Goal: Transaction & Acquisition: Download file/media

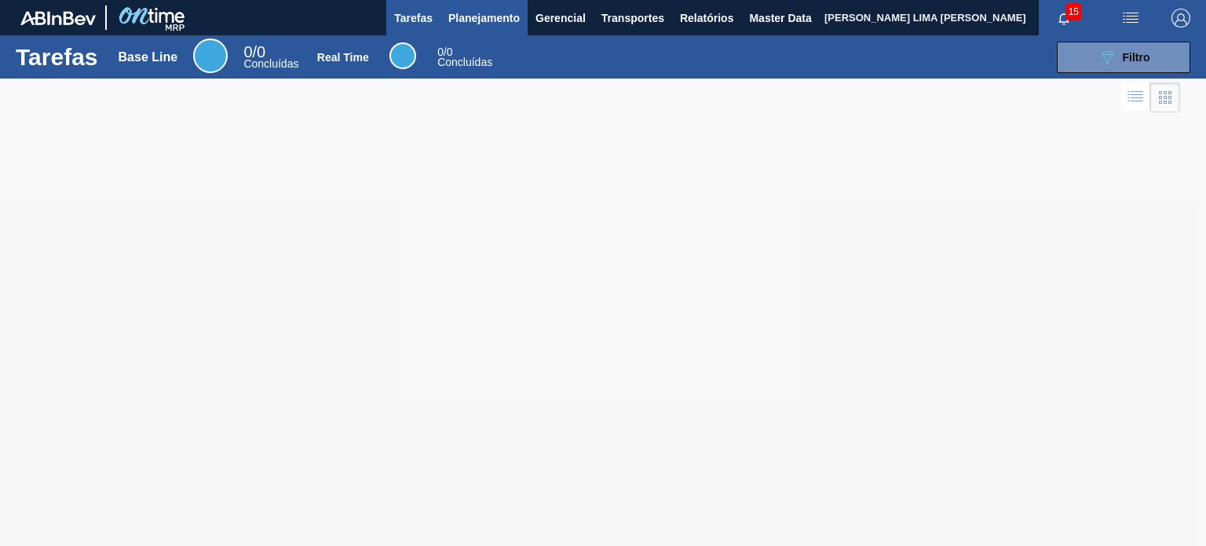
click at [459, 20] on span "Planejamento" at bounding box center [483, 18] width 71 height 19
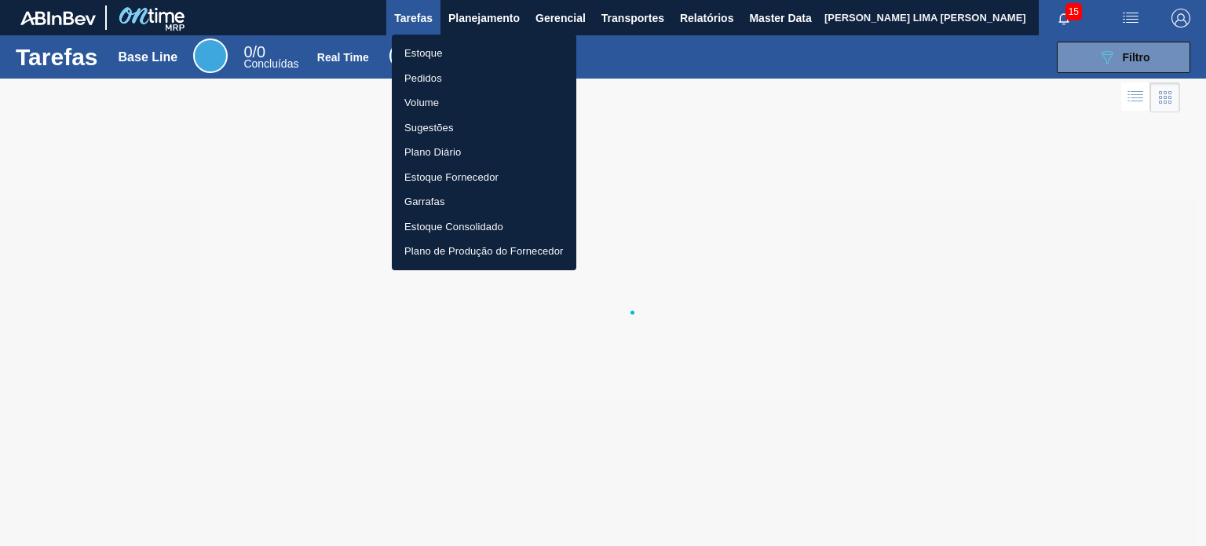
click at [451, 49] on li "Estoque" at bounding box center [484, 53] width 185 height 25
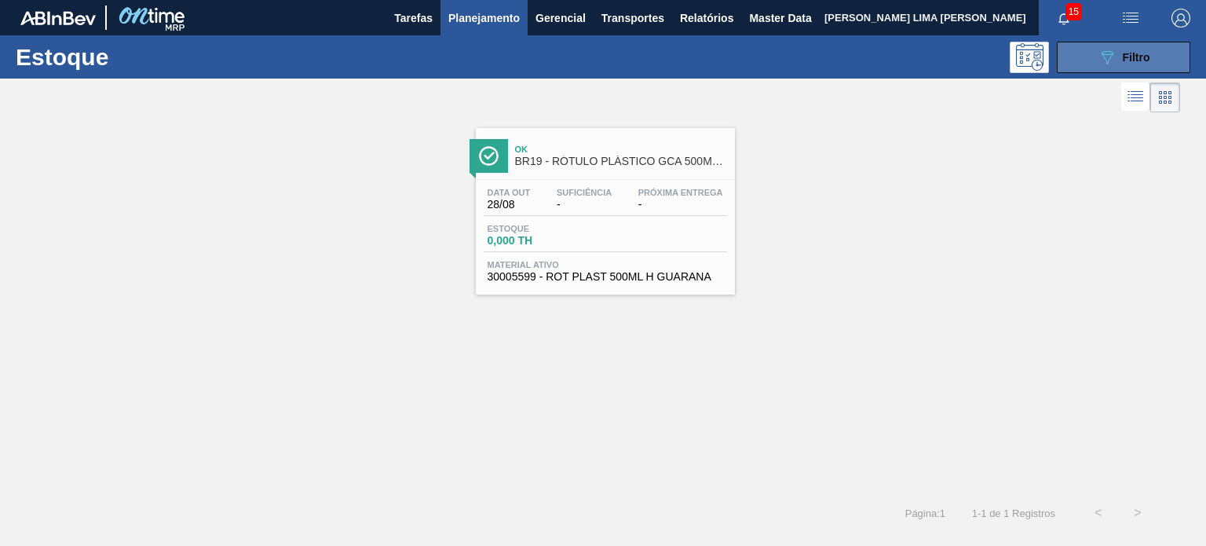
drag, startPoint x: 1086, startPoint y: 58, endPoint x: 1077, endPoint y: 64, distance: 10.9
click at [1085, 58] on button "089F7B8B-B2A5-4AFE-B5C0-19BA573D28AC Filtro" at bounding box center [1124, 57] width 134 height 31
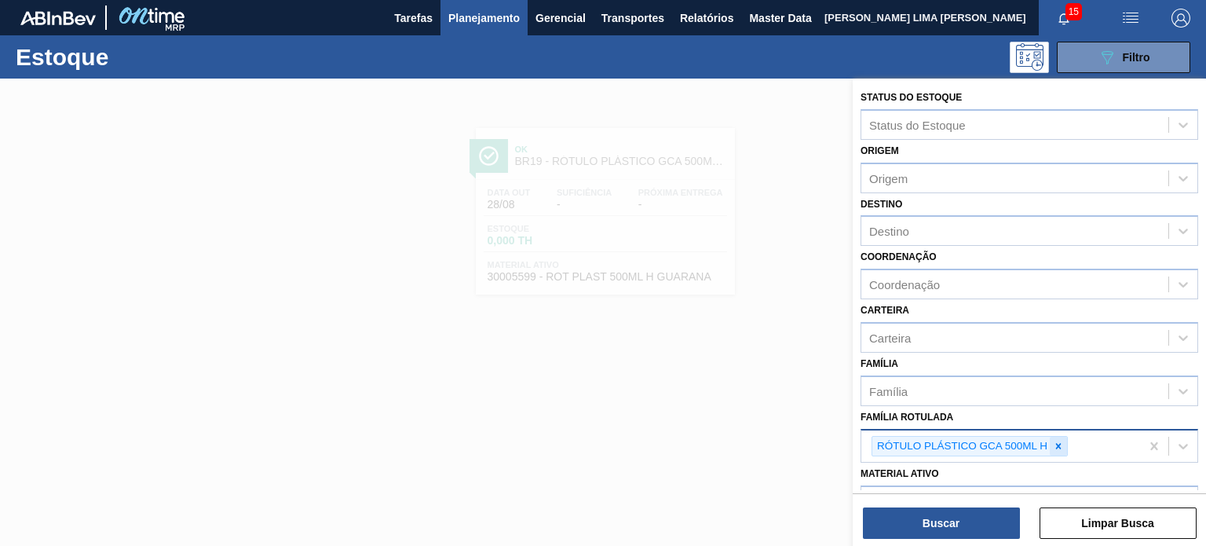
click at [1057, 442] on icon at bounding box center [1058, 446] width 11 height 11
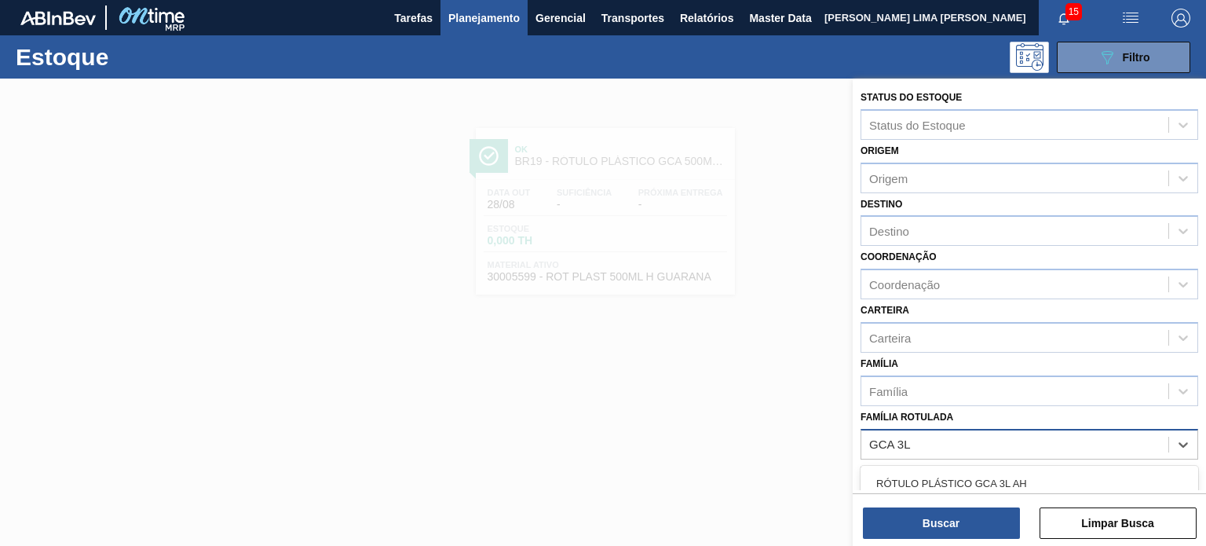
type Rotulada "GCA 3L H"
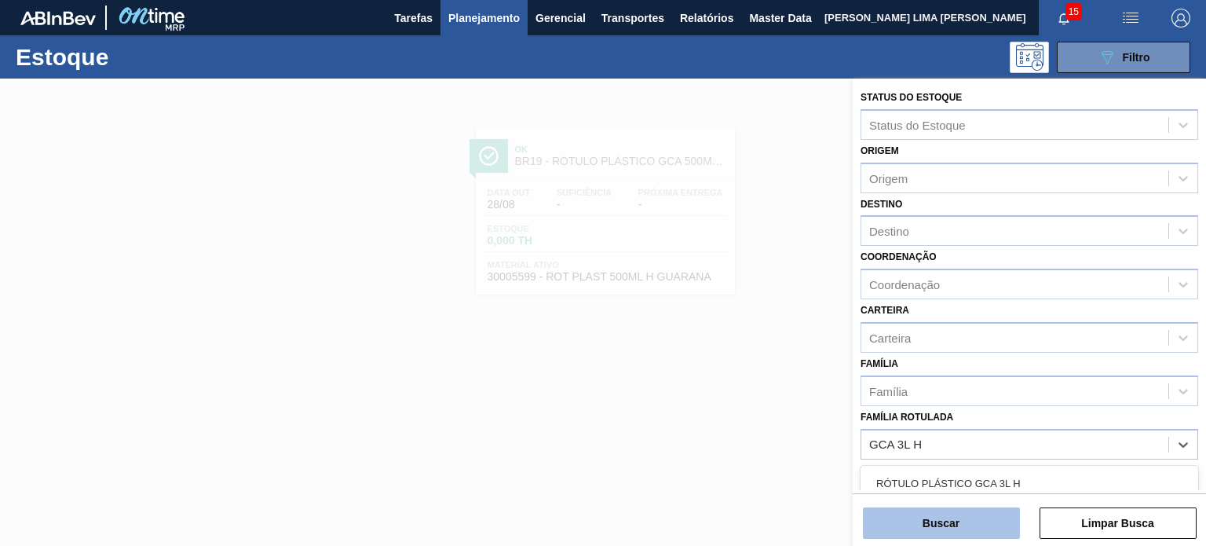
drag, startPoint x: 935, startPoint y: 488, endPoint x: 934, endPoint y: 511, distance: 22.8
click at [935, 487] on div "RÓTULO PLÁSTICO GCA 3L H" at bounding box center [1030, 483] width 338 height 29
click at [934, 511] on button "Buscar" at bounding box center [941, 522] width 157 height 31
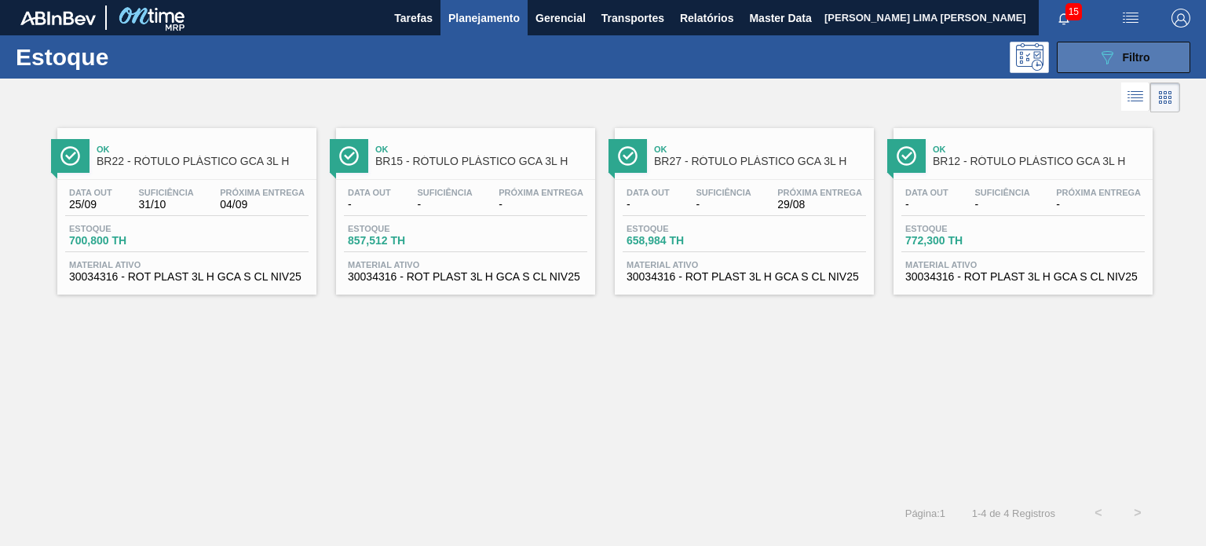
click at [1090, 68] on button "089F7B8B-B2A5-4AFE-B5C0-19BA573D28AC Filtro" at bounding box center [1124, 57] width 134 height 31
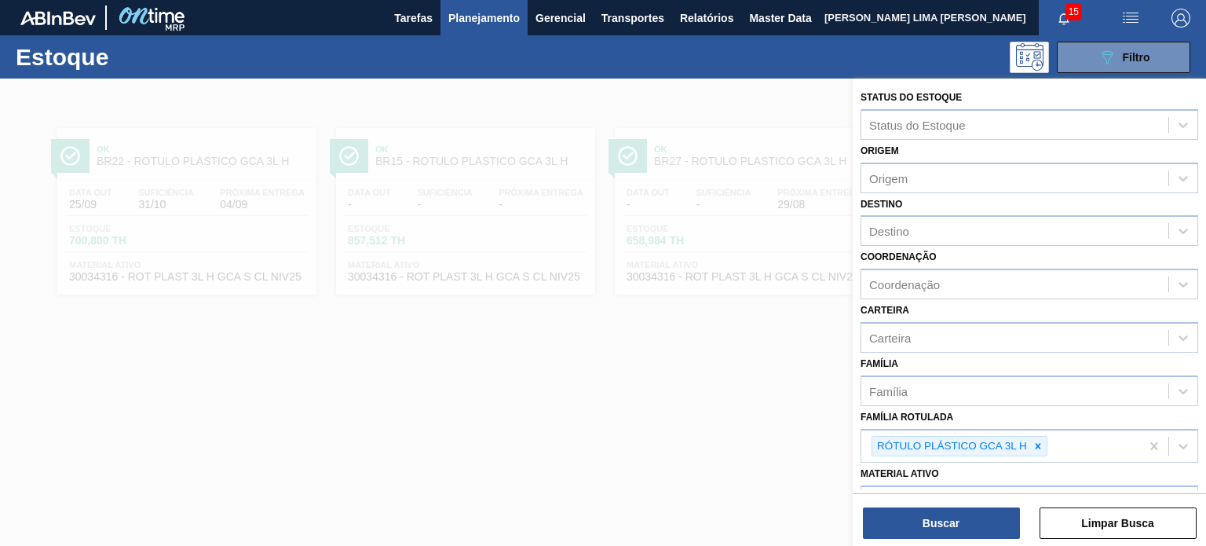
click at [606, 273] on div at bounding box center [603, 352] width 1206 height 546
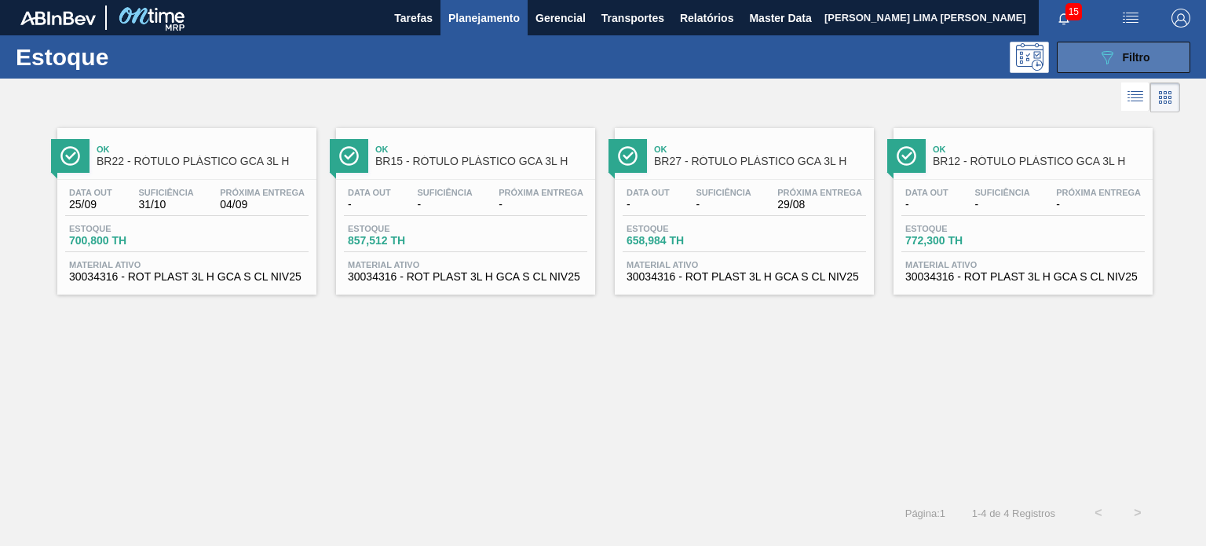
click at [1102, 48] on icon "089F7B8B-B2A5-4AFE-B5C0-19BA573D28AC" at bounding box center [1107, 57] width 19 height 19
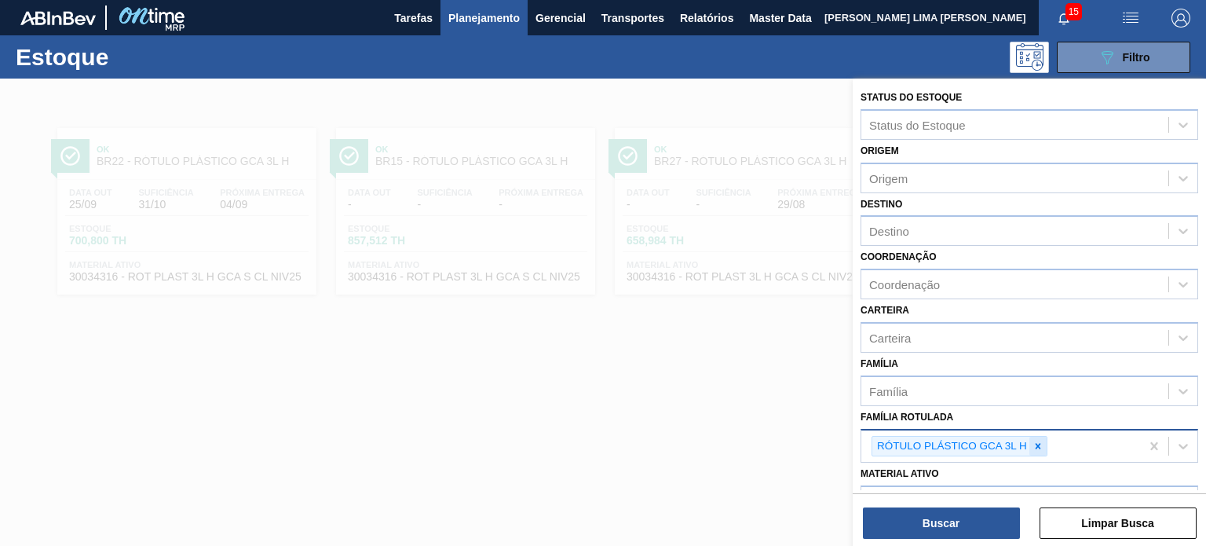
click at [1037, 443] on icon at bounding box center [1038, 445] width 5 height 5
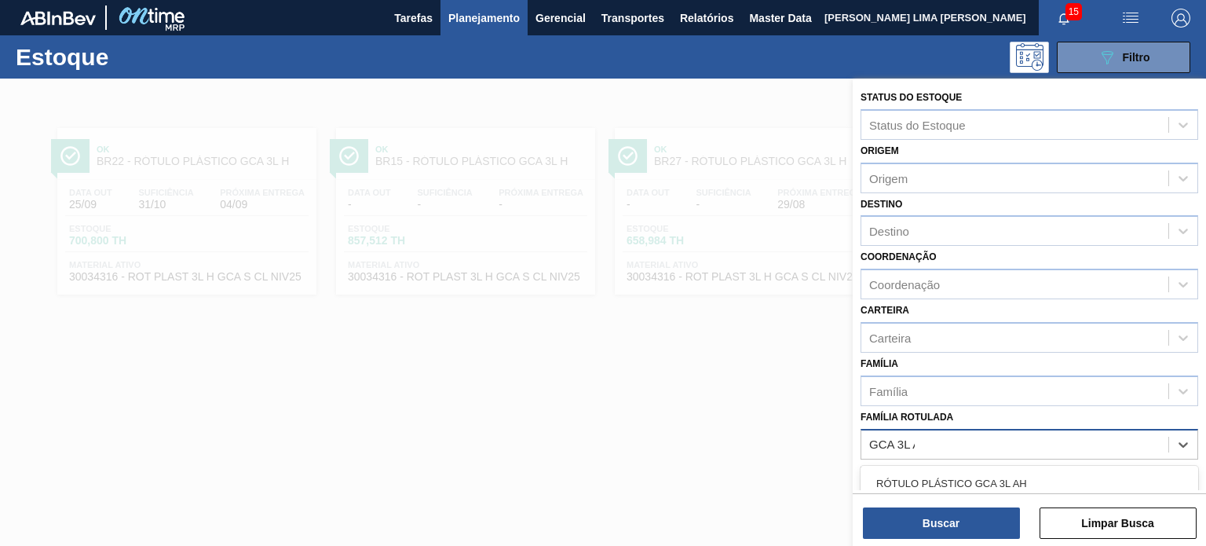
type Rotulada "GCA 3L AH"
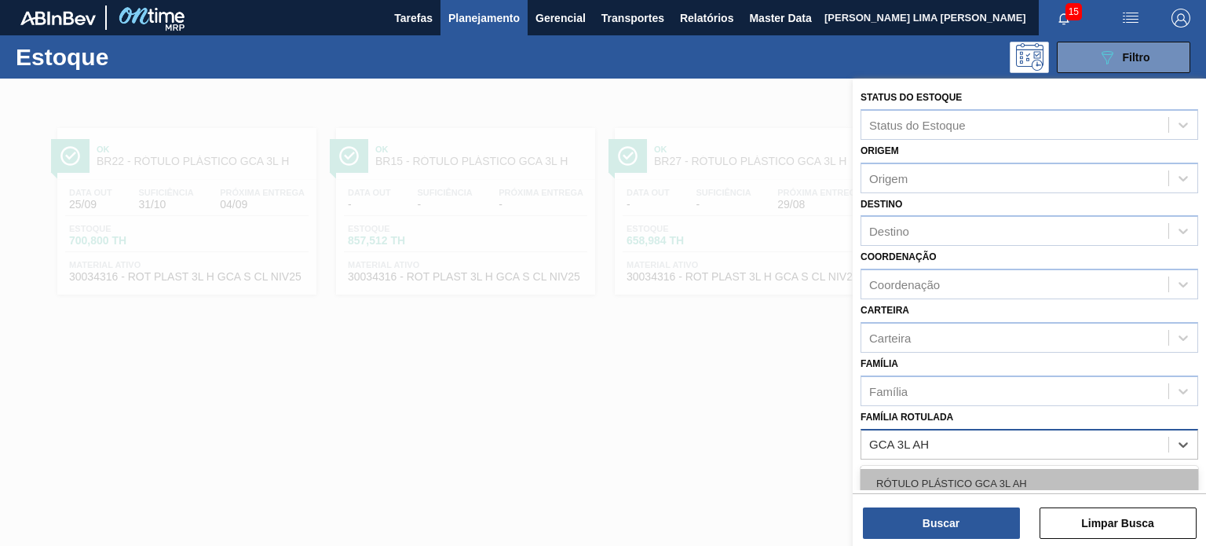
click at [1020, 480] on div "RÓTULO PLÁSTICO GCA 3L AH" at bounding box center [1030, 483] width 338 height 29
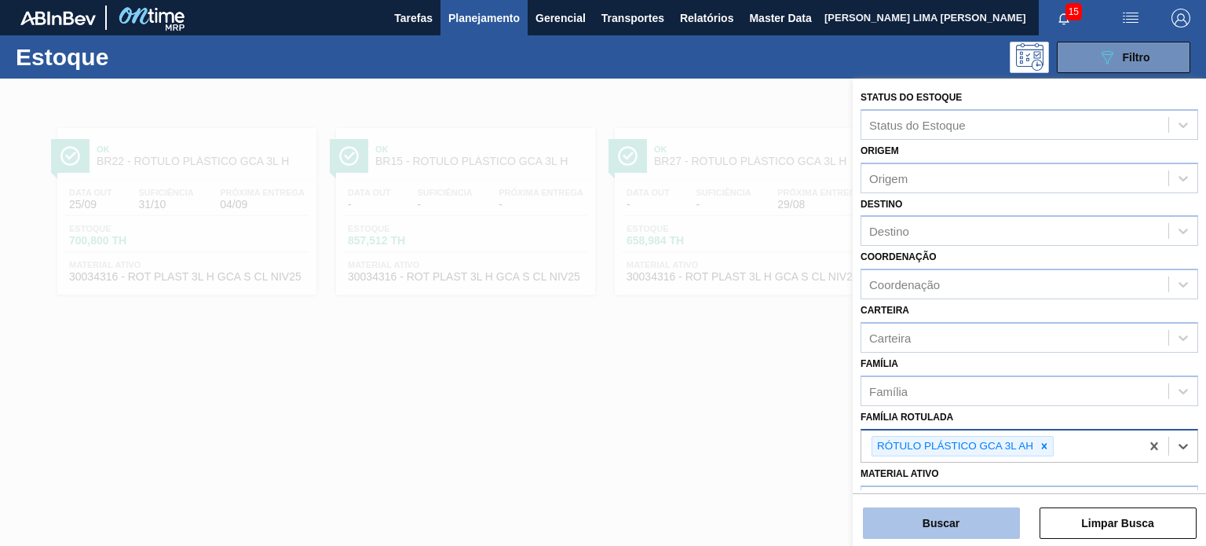
click at [988, 525] on button "Buscar" at bounding box center [941, 522] width 157 height 31
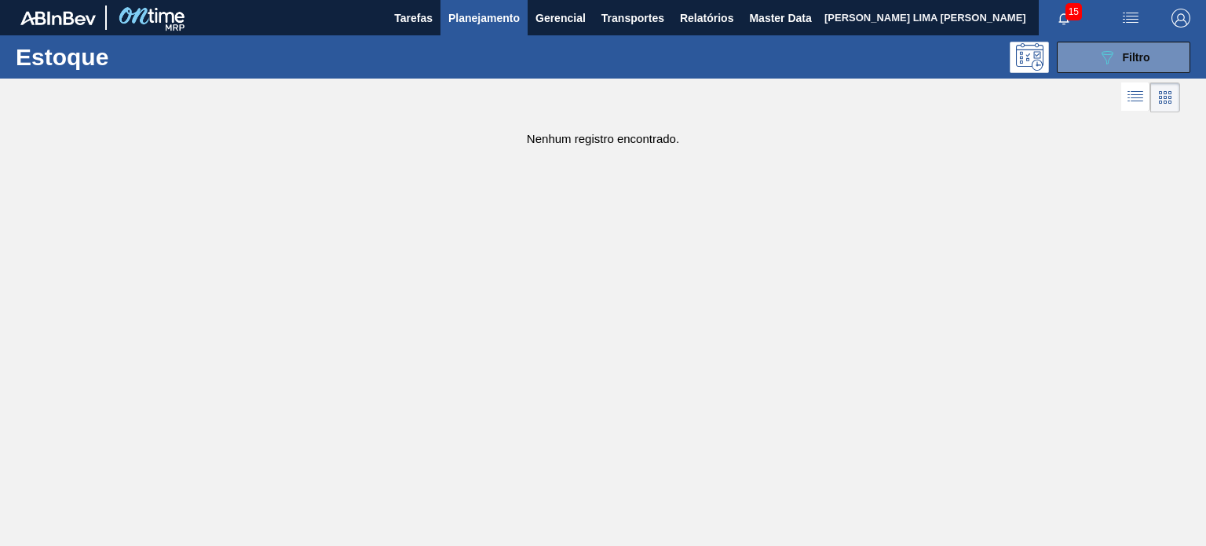
click at [496, 27] on button "Planejamento" at bounding box center [484, 17] width 87 height 35
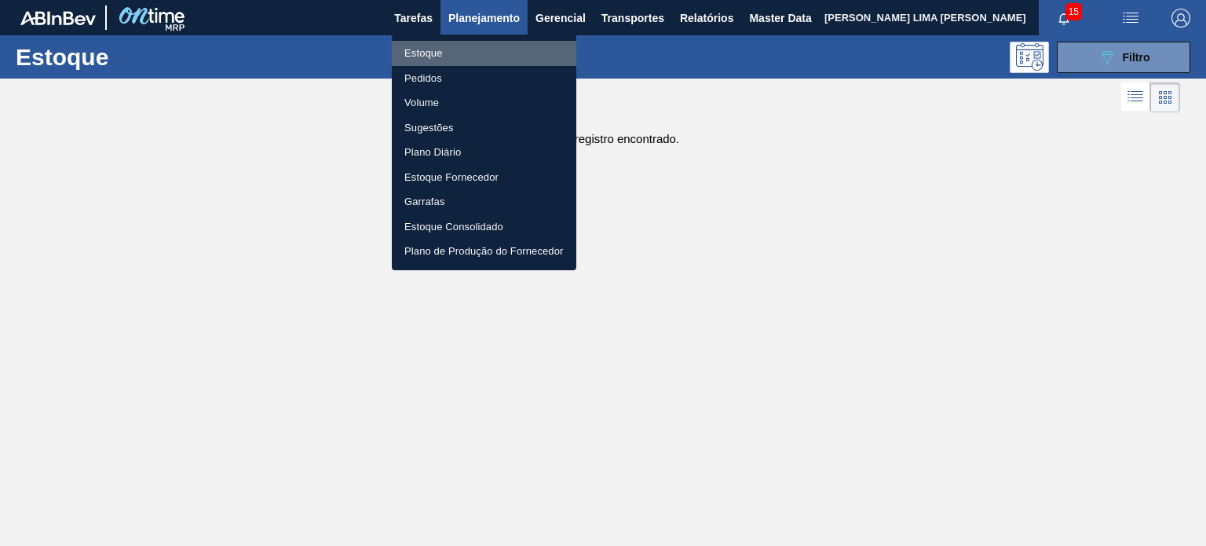
click at [460, 47] on li "Estoque" at bounding box center [484, 53] width 185 height 25
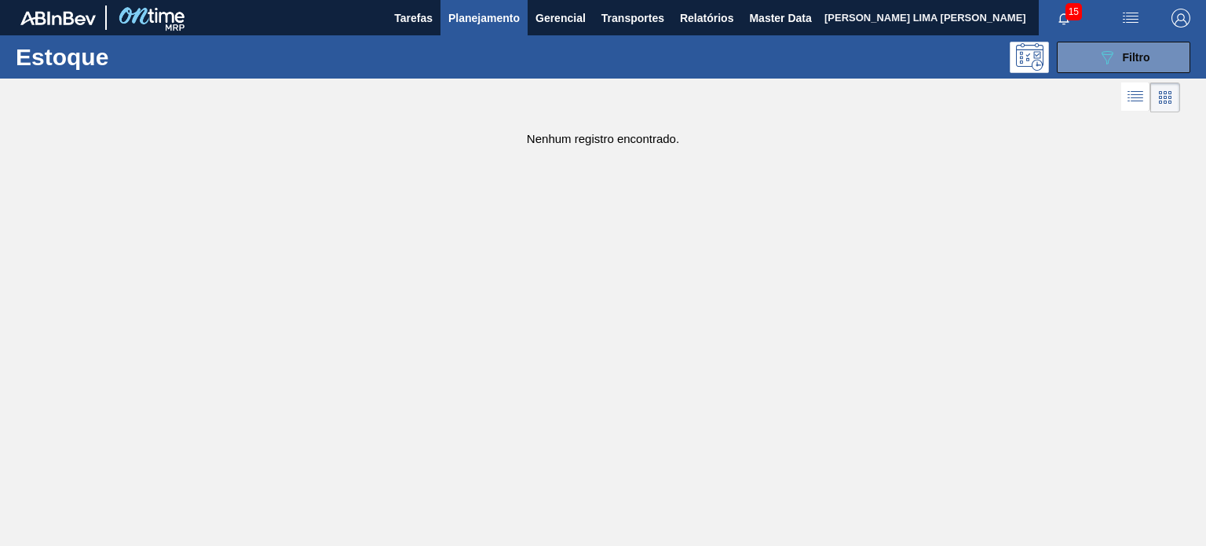
drag, startPoint x: 1096, startPoint y: 68, endPoint x: 1087, endPoint y: 80, distance: 15.7
click at [1096, 68] on button "089F7B8B-B2A5-4AFE-B5C0-19BA573D28AC Filtro" at bounding box center [1124, 57] width 134 height 31
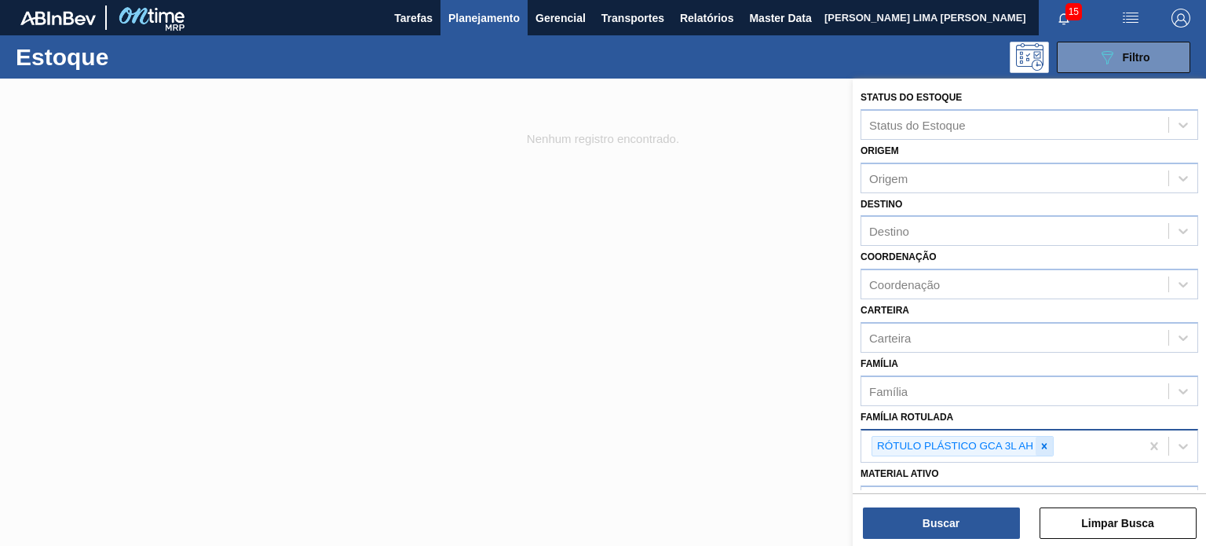
click at [1042, 443] on icon at bounding box center [1044, 445] width 5 height 5
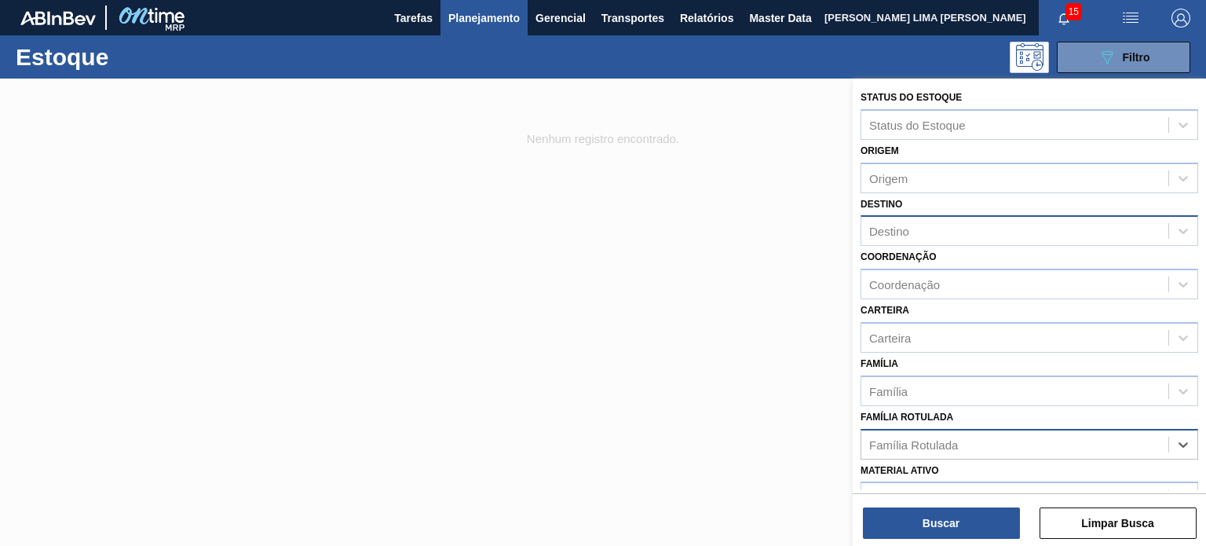
click at [983, 216] on div "Destino" at bounding box center [1030, 230] width 338 height 31
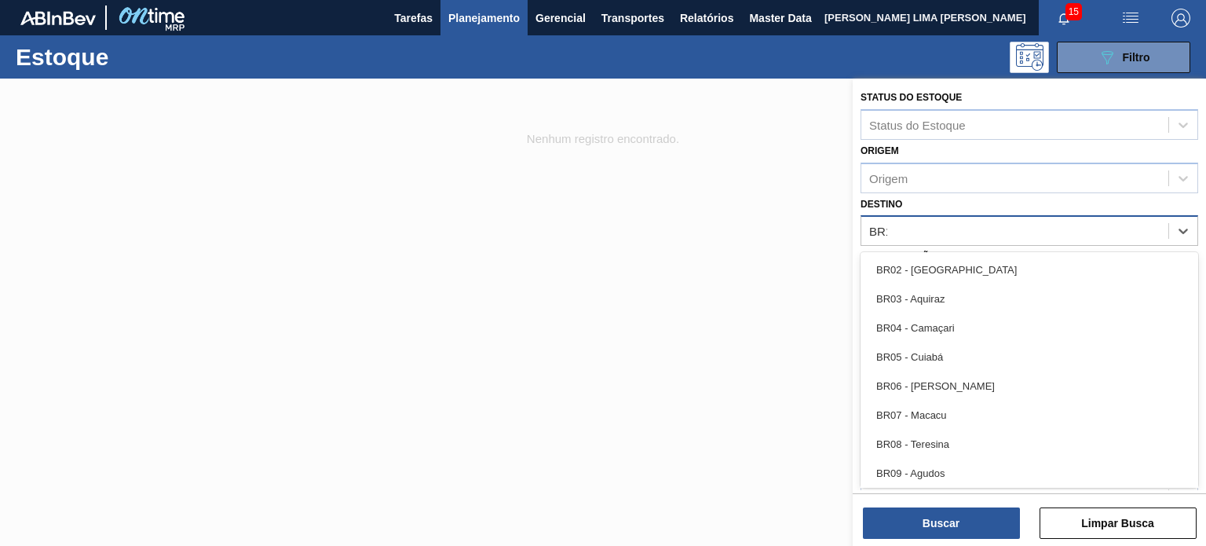
type input "BR18"
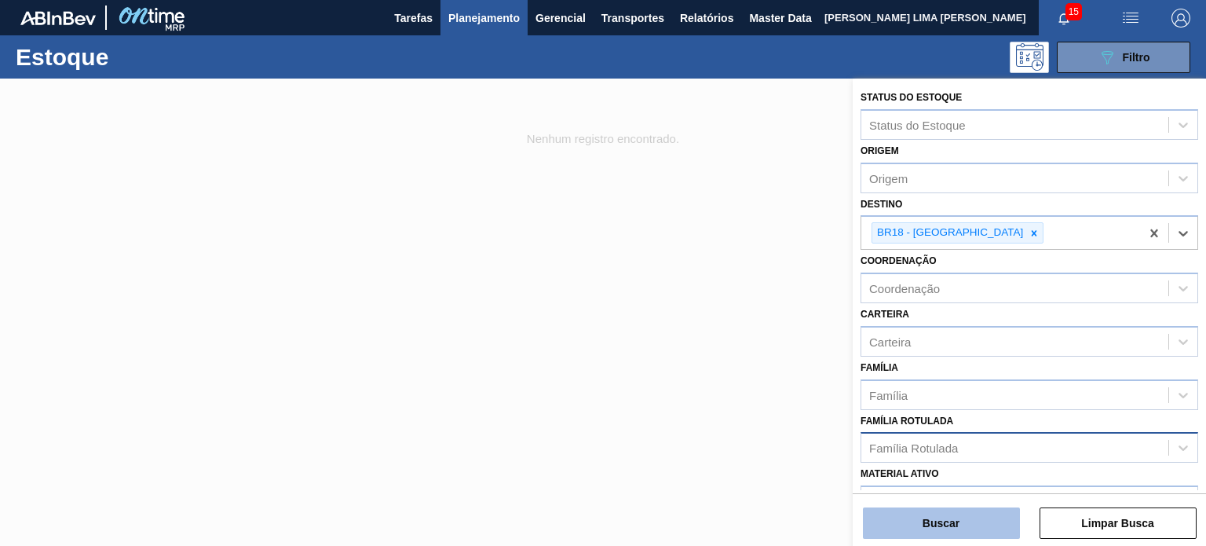
click at [960, 520] on button "Buscar" at bounding box center [941, 522] width 157 height 31
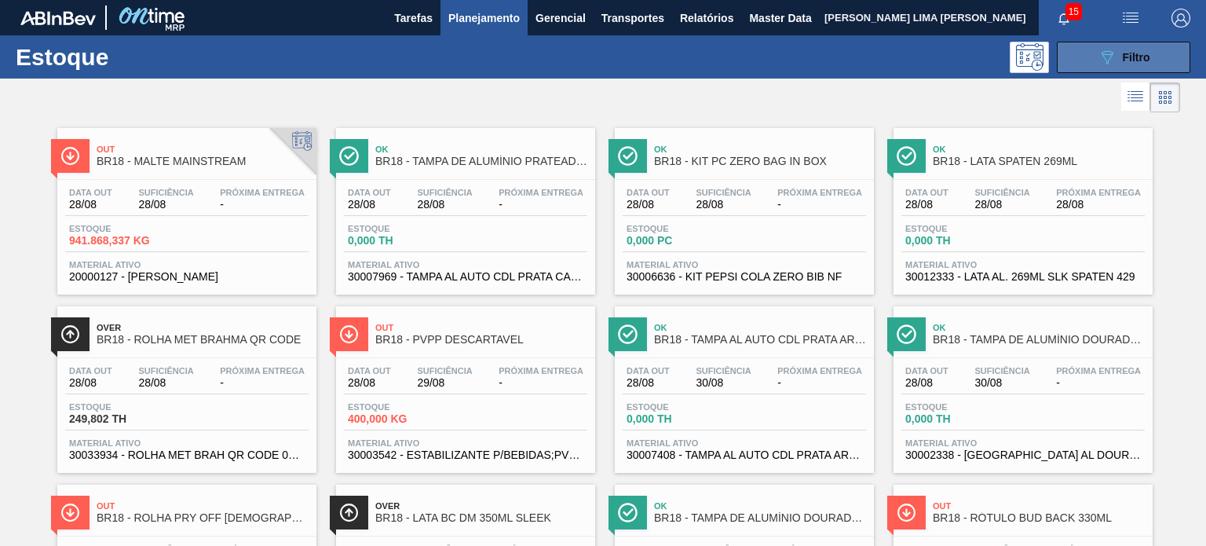
click at [1123, 55] on span "Filtro" at bounding box center [1136, 57] width 27 height 13
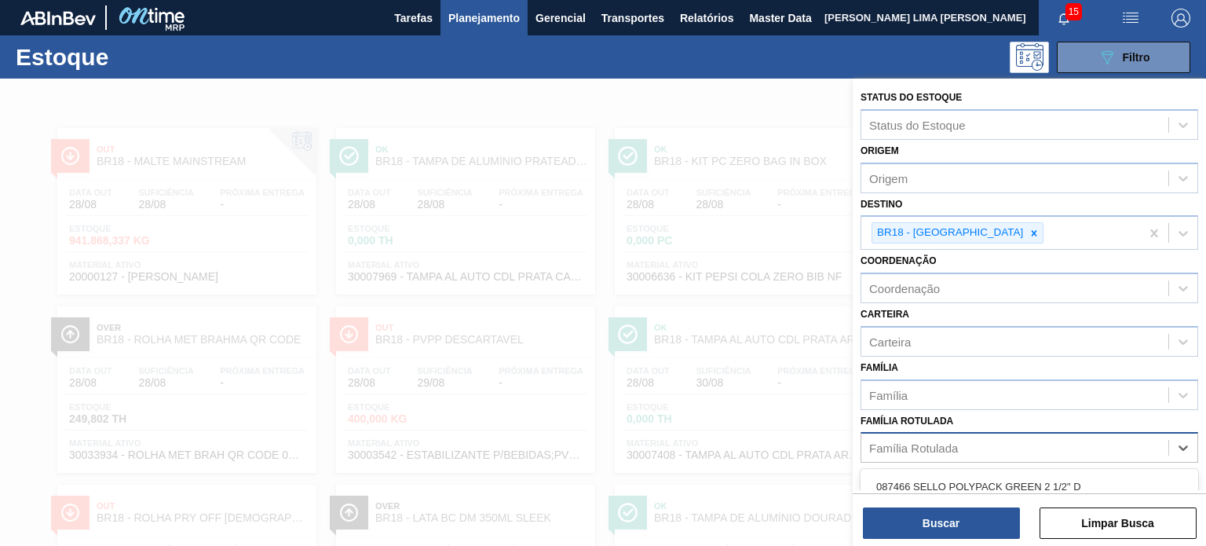
click at [924, 432] on div "Família Rotulada" at bounding box center [1030, 447] width 338 height 31
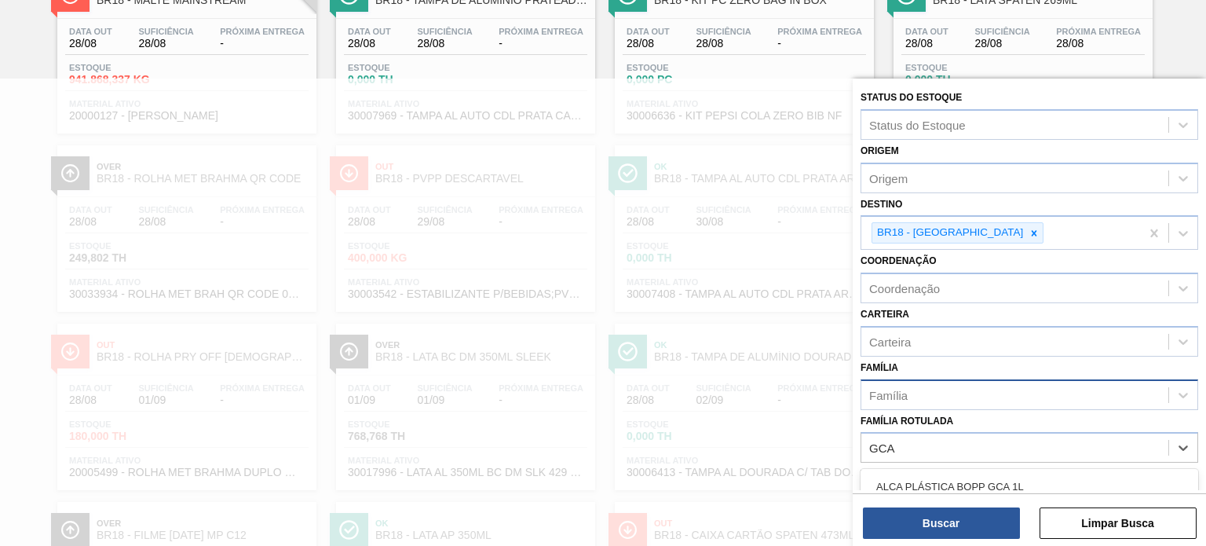
type Rotulada "GCA"
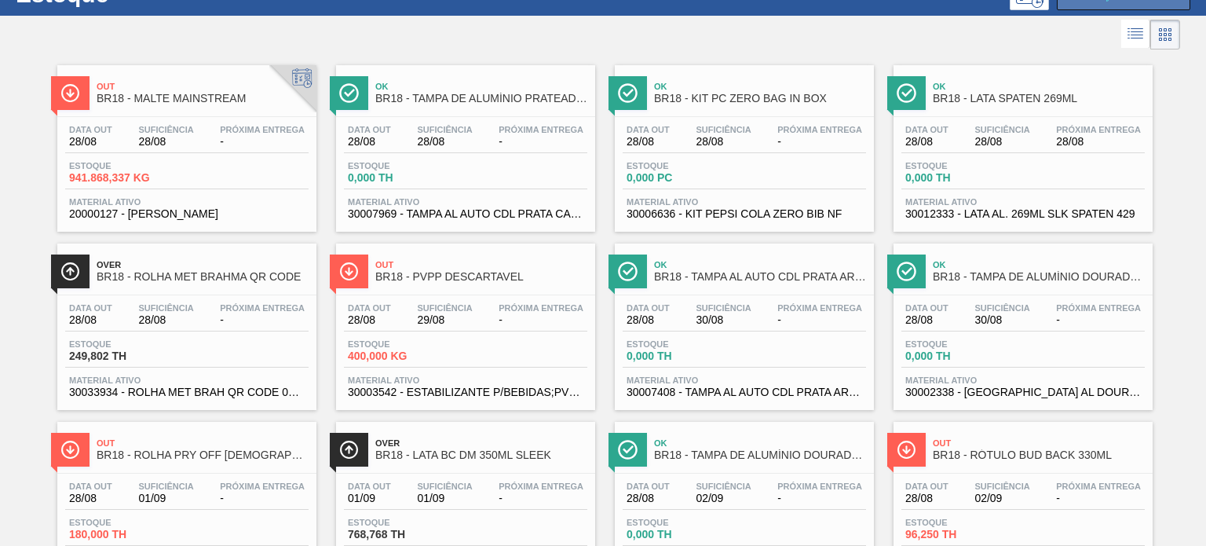
scroll to position [0, 0]
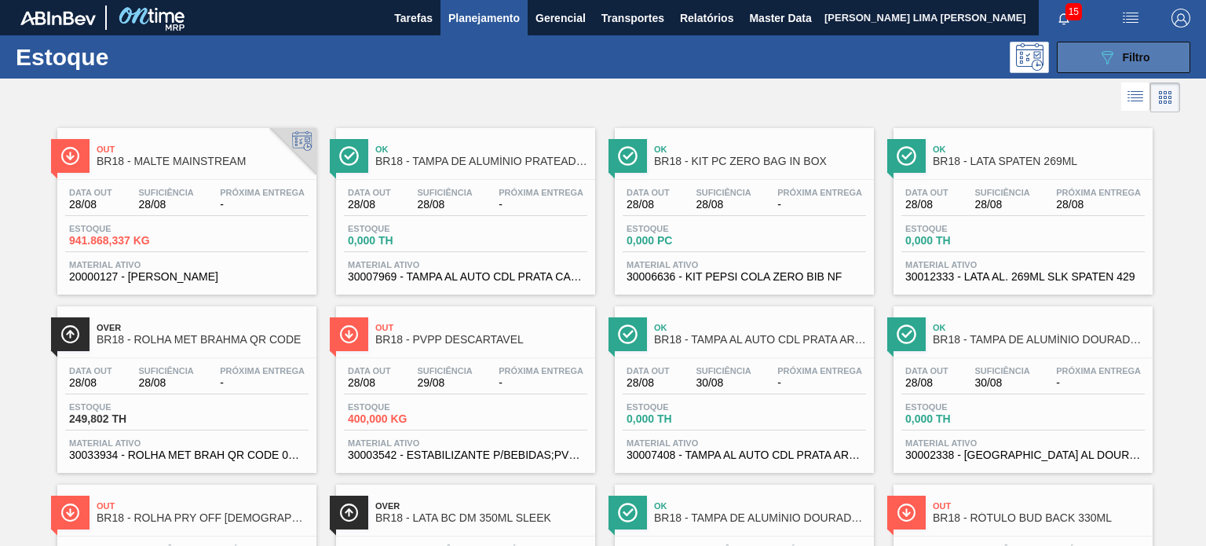
click at [1124, 64] on div "089F7B8B-B2A5-4AFE-B5C0-19BA573D28AC Filtro" at bounding box center [1124, 57] width 53 height 19
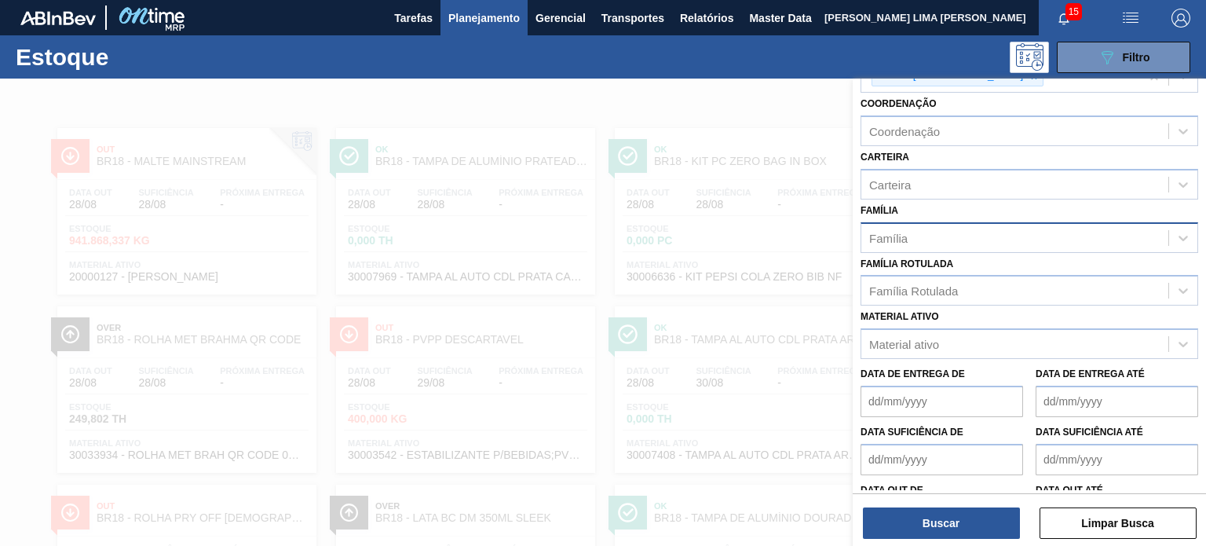
click at [947, 232] on div "Família" at bounding box center [1015, 237] width 307 height 23
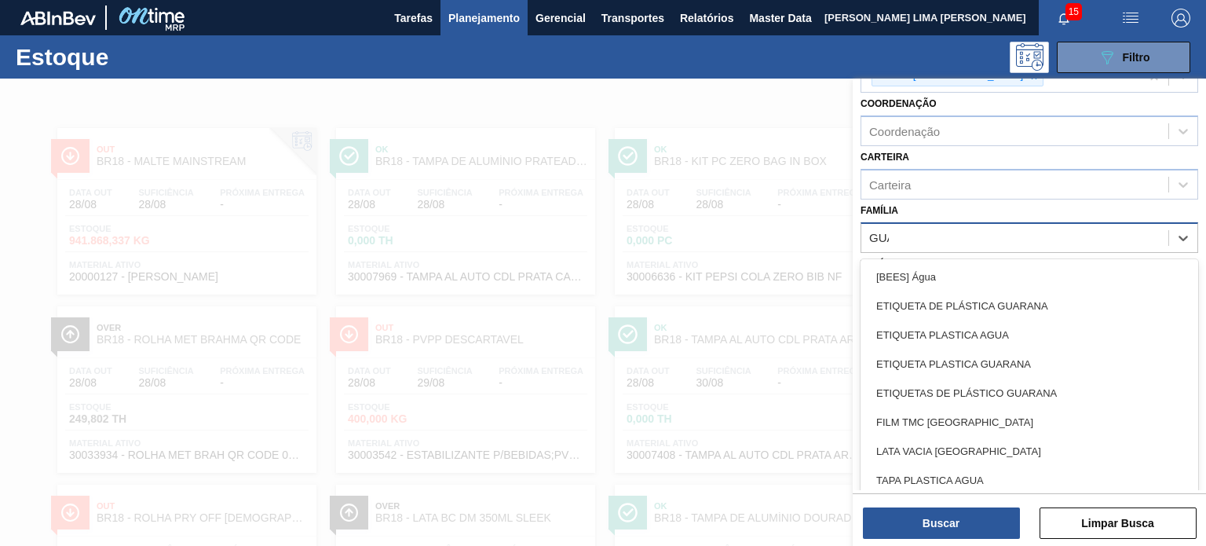
type input "GUAR"
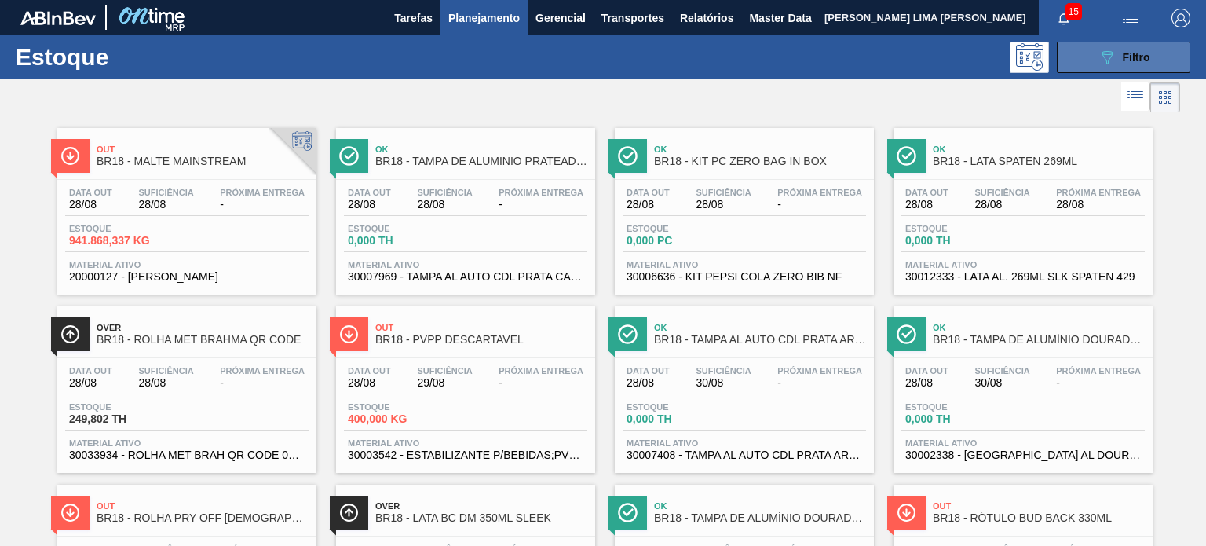
click at [1094, 65] on button "089F7B8B-B2A5-4AFE-B5C0-19BA573D28AC Filtro" at bounding box center [1124, 57] width 134 height 31
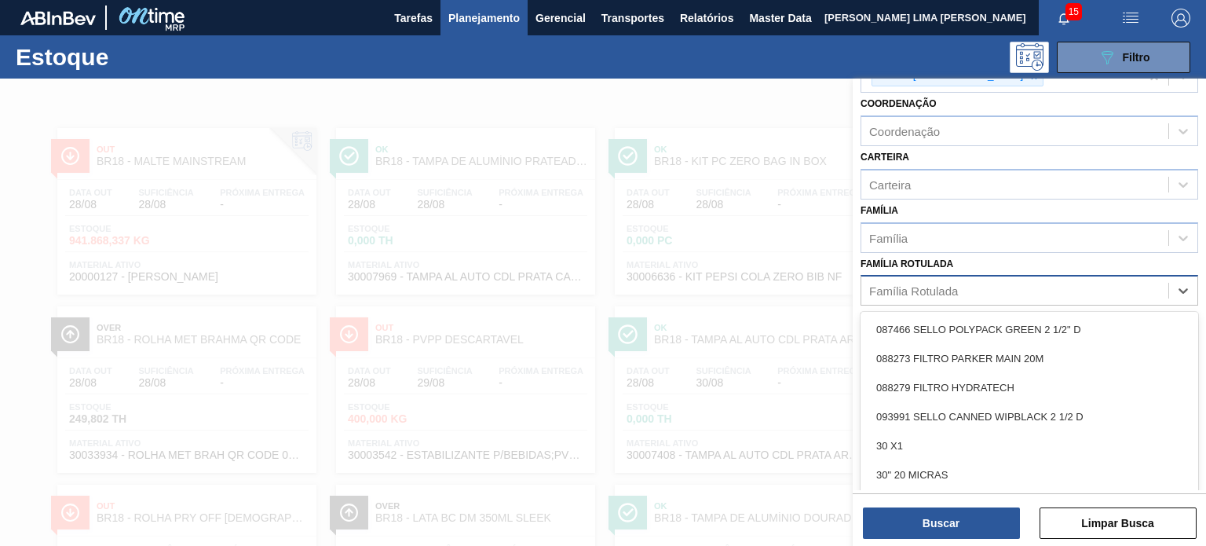
click at [936, 291] on div "Família Rotulada" at bounding box center [913, 290] width 89 height 13
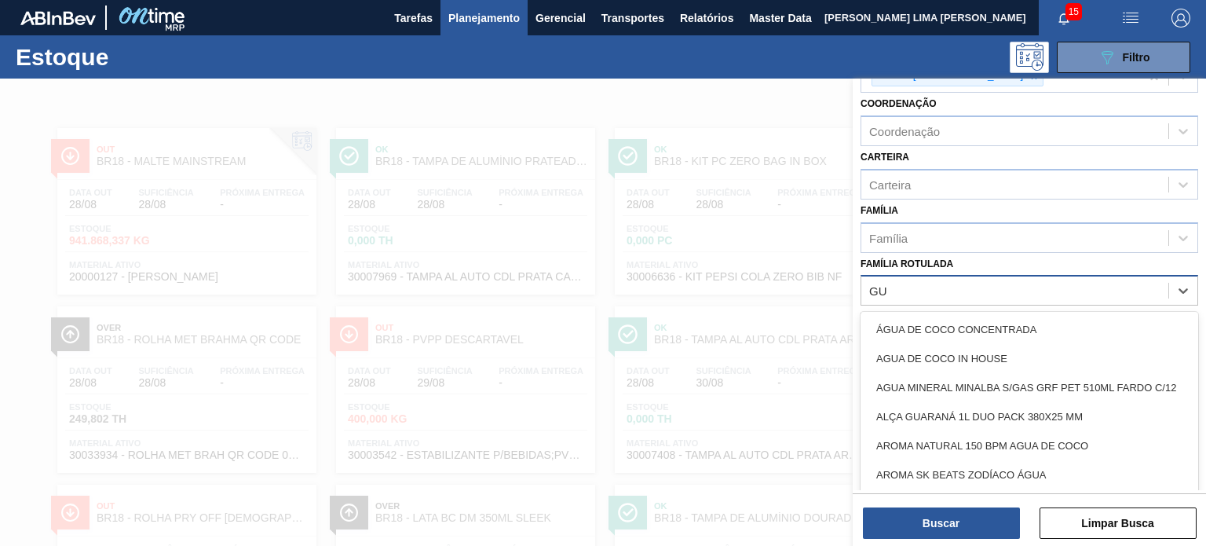
type Rotulada "GUA"
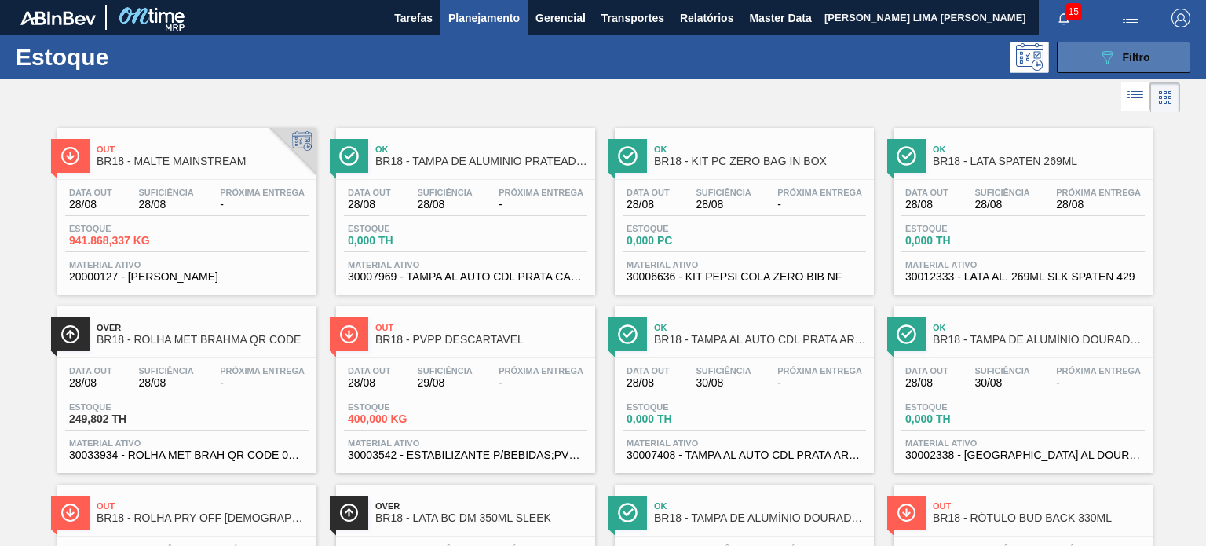
click at [1106, 59] on icon "089F7B8B-B2A5-4AFE-B5C0-19BA573D28AC" at bounding box center [1107, 57] width 19 height 19
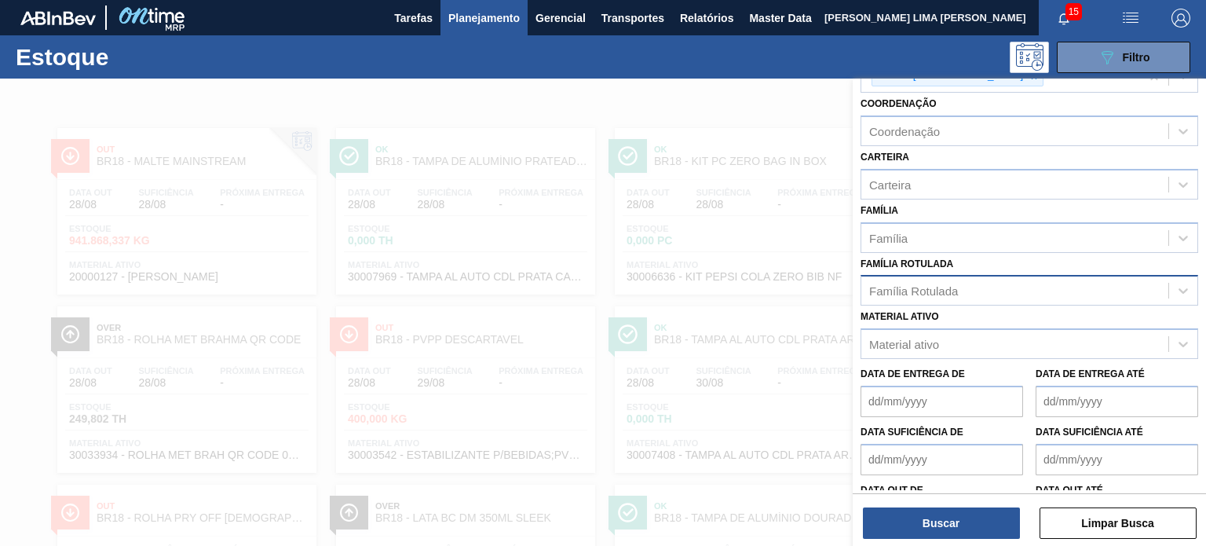
click at [595, 134] on div at bounding box center [603, 352] width 1206 height 546
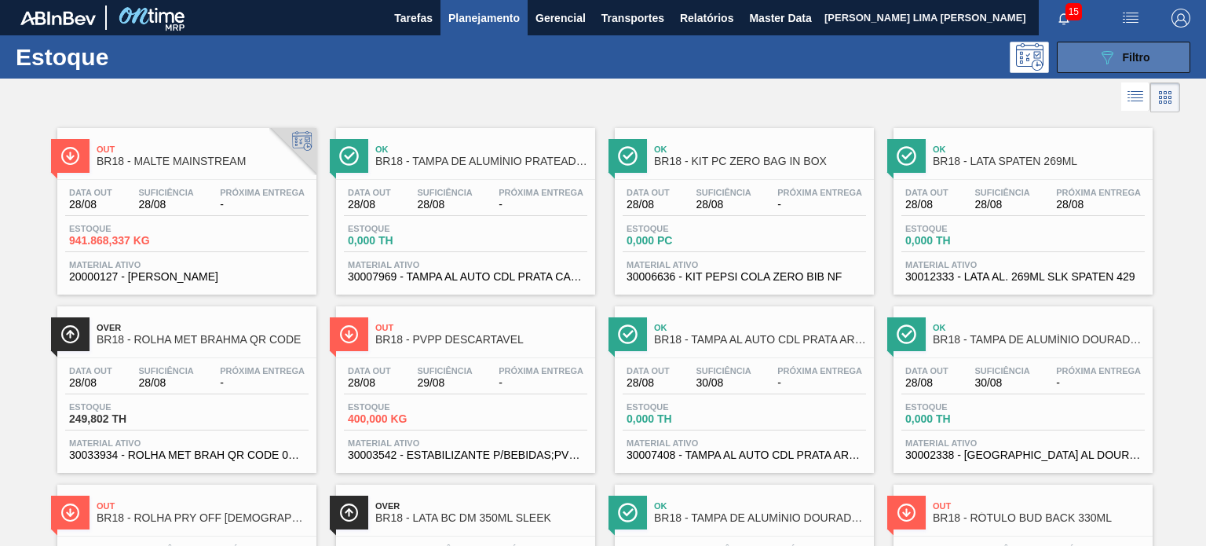
click at [1092, 56] on button "089F7B8B-B2A5-4AFE-B5C0-19BA573D28AC Filtro" at bounding box center [1124, 57] width 134 height 31
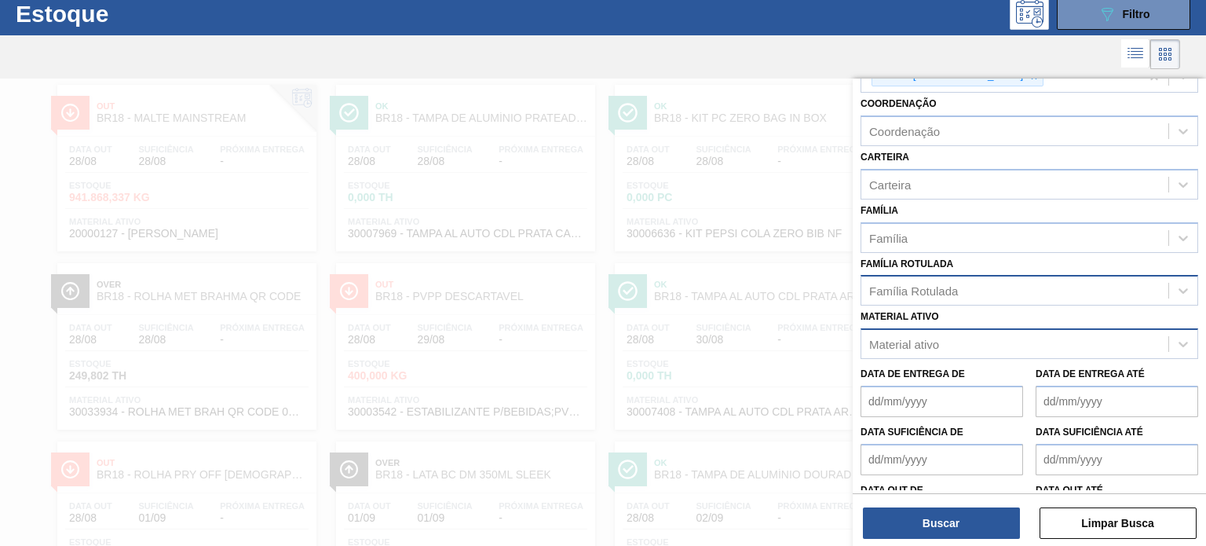
click at [946, 335] on div "Material ativo" at bounding box center [1015, 344] width 307 height 23
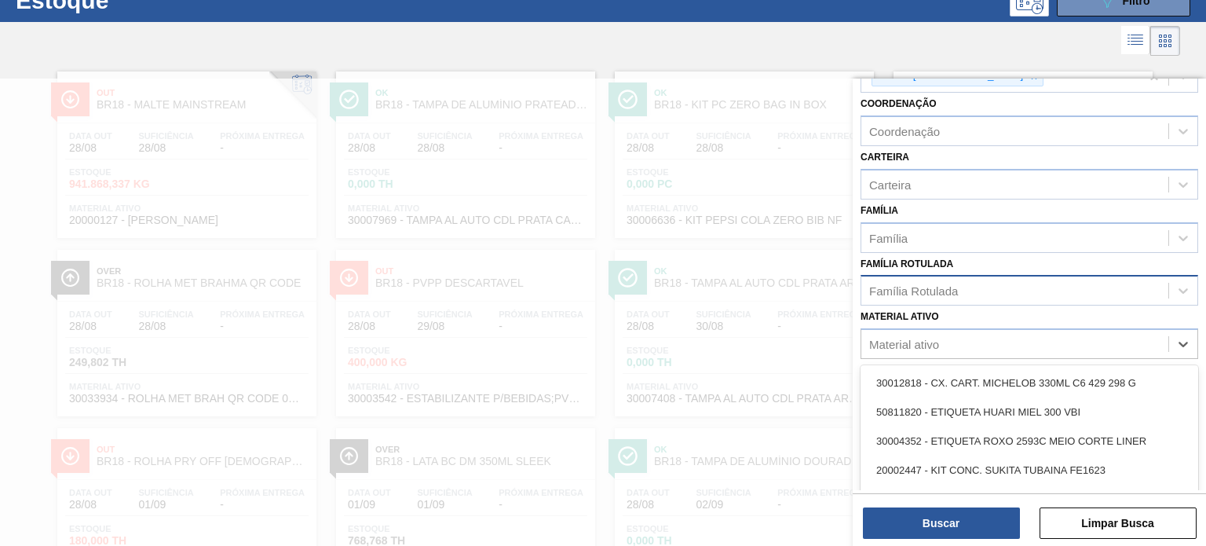
scroll to position [57, 0]
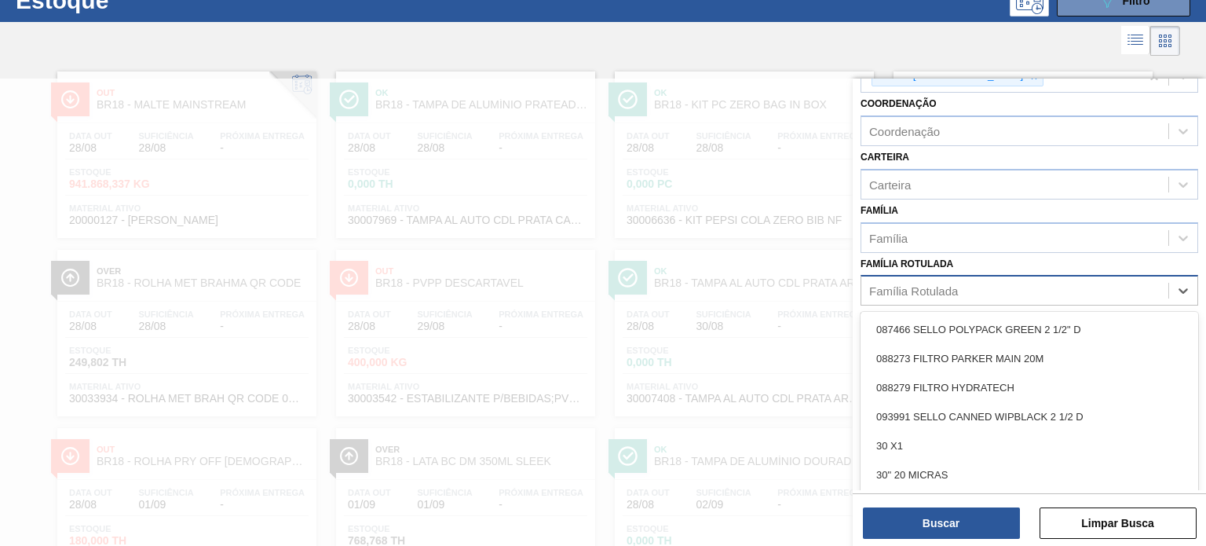
click at [949, 291] on div "Família Rotulada" at bounding box center [913, 290] width 89 height 13
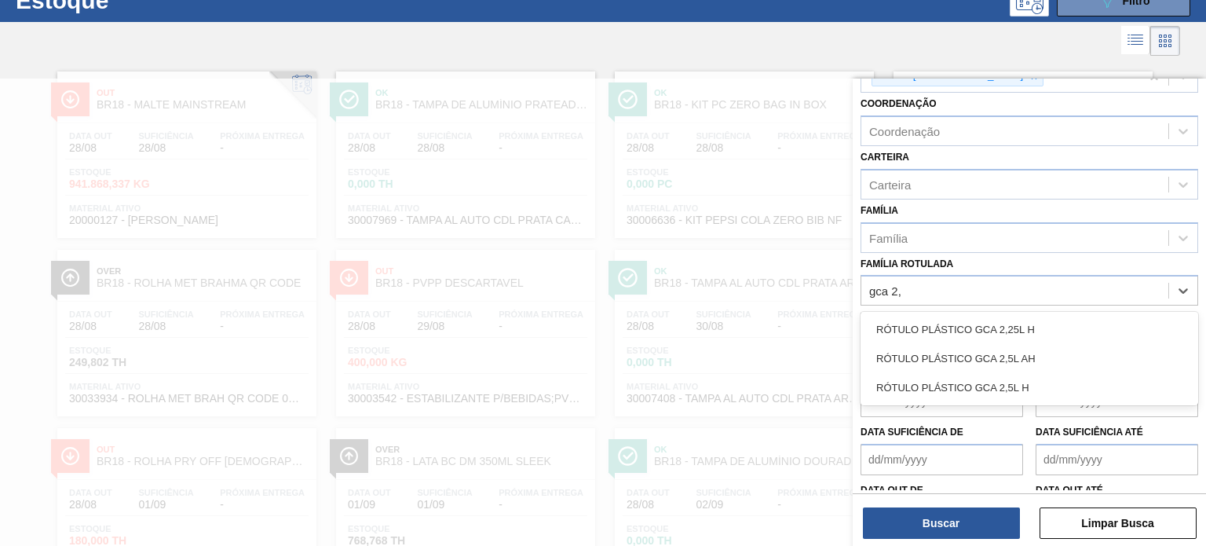
type Rotulada "gca 2,5"
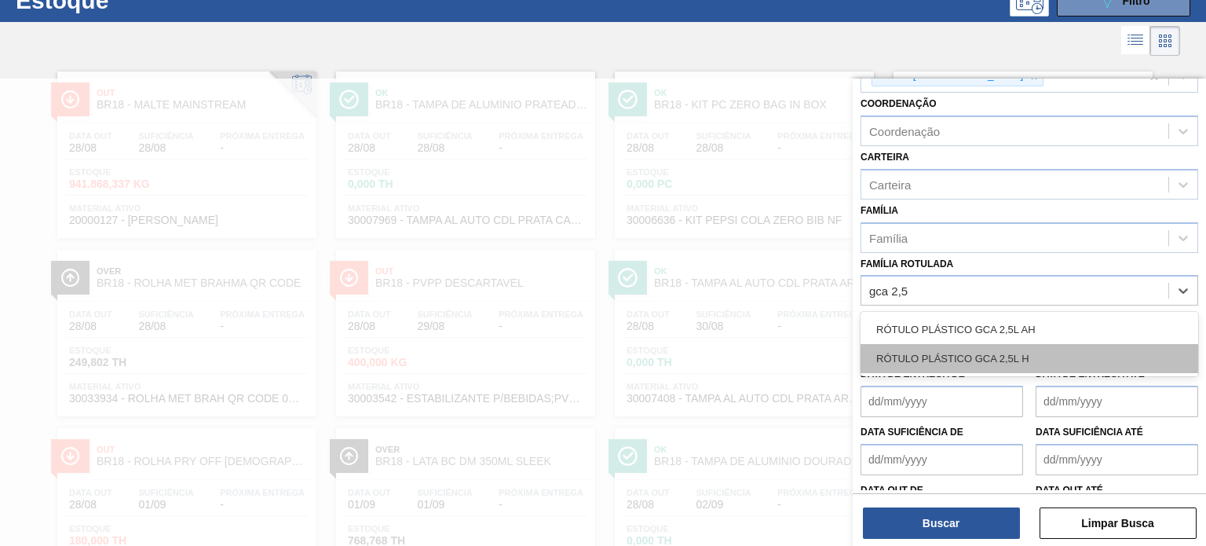
click at [975, 344] on div "RÓTULO PLÁSTICO GCA 2,5L H" at bounding box center [1030, 358] width 338 height 29
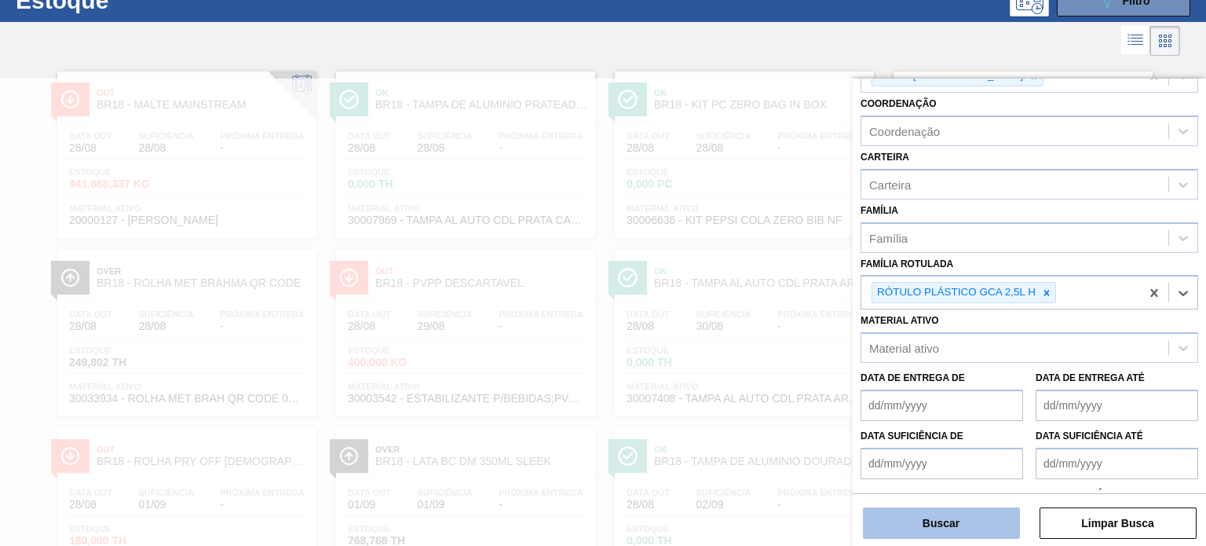
click at [957, 520] on button "Buscar" at bounding box center [941, 522] width 157 height 31
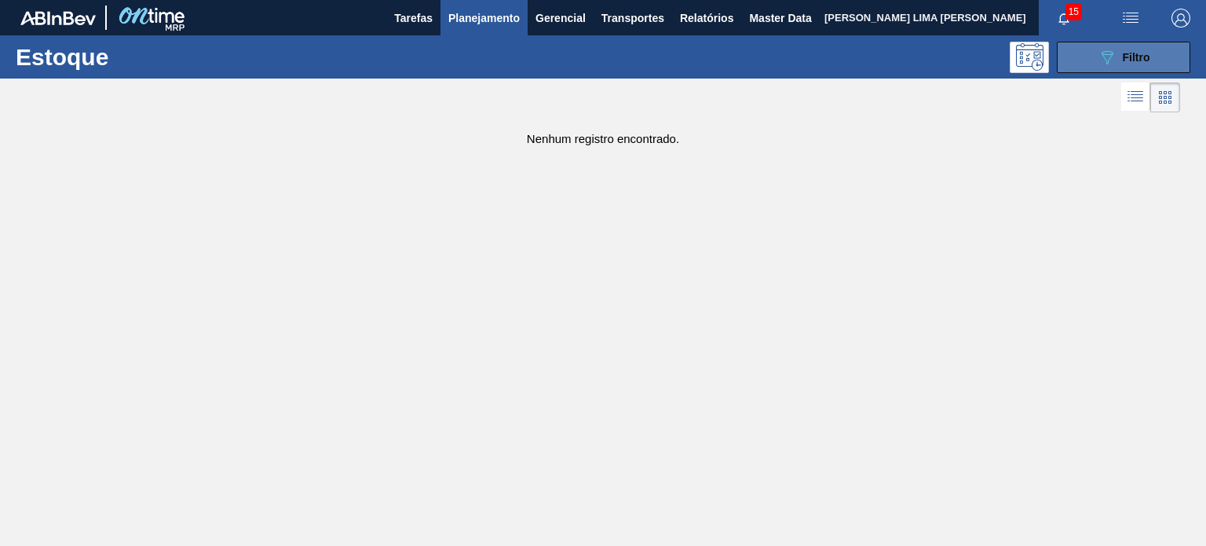
click at [1156, 62] on button "089F7B8B-B2A5-4AFE-B5C0-19BA573D28AC Filtro" at bounding box center [1124, 57] width 134 height 31
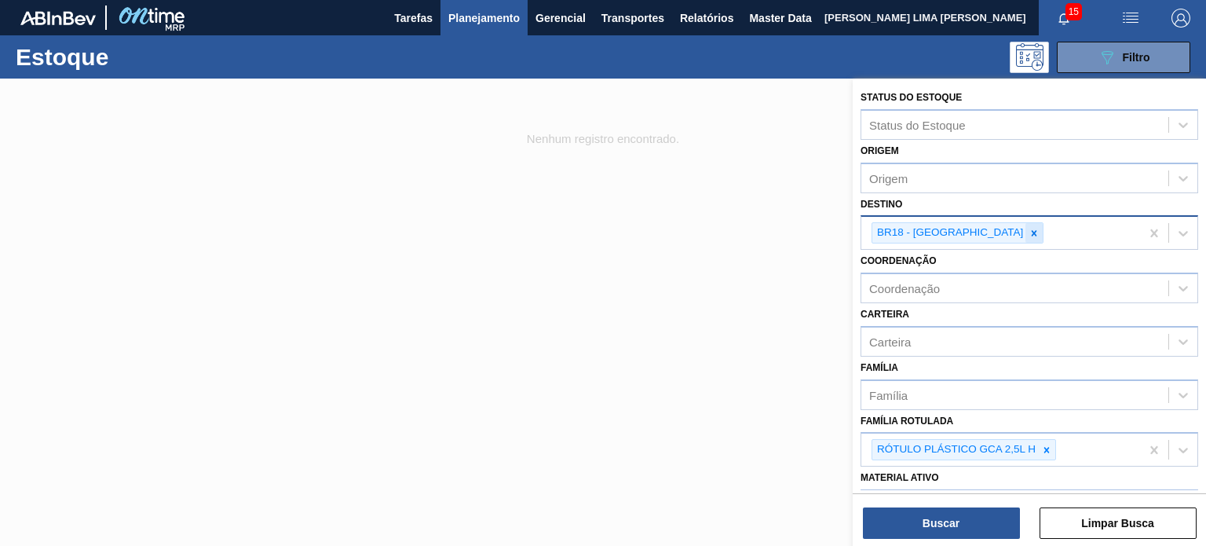
click at [1032, 230] on icon at bounding box center [1034, 232] width 5 height 5
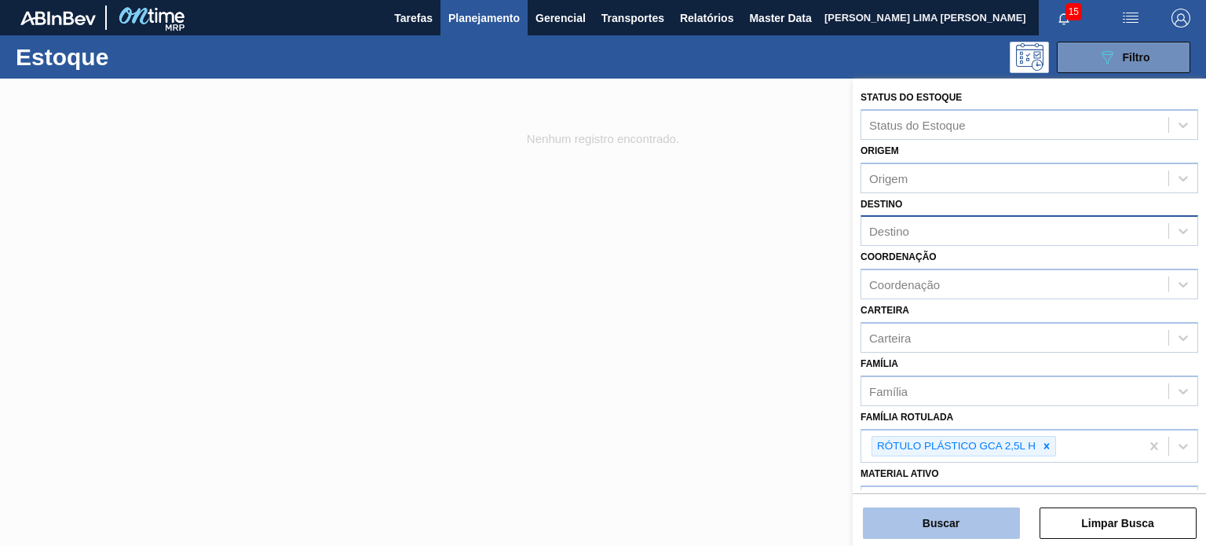
click at [963, 518] on button "Buscar" at bounding box center [941, 522] width 157 height 31
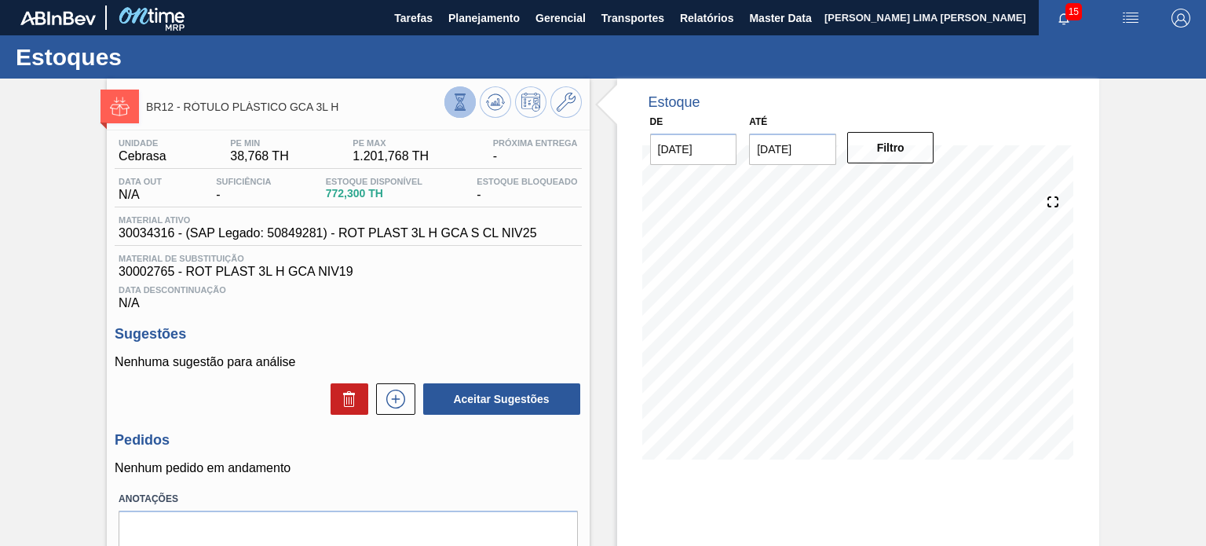
click at [452, 106] on icon at bounding box center [460, 101] width 17 height 17
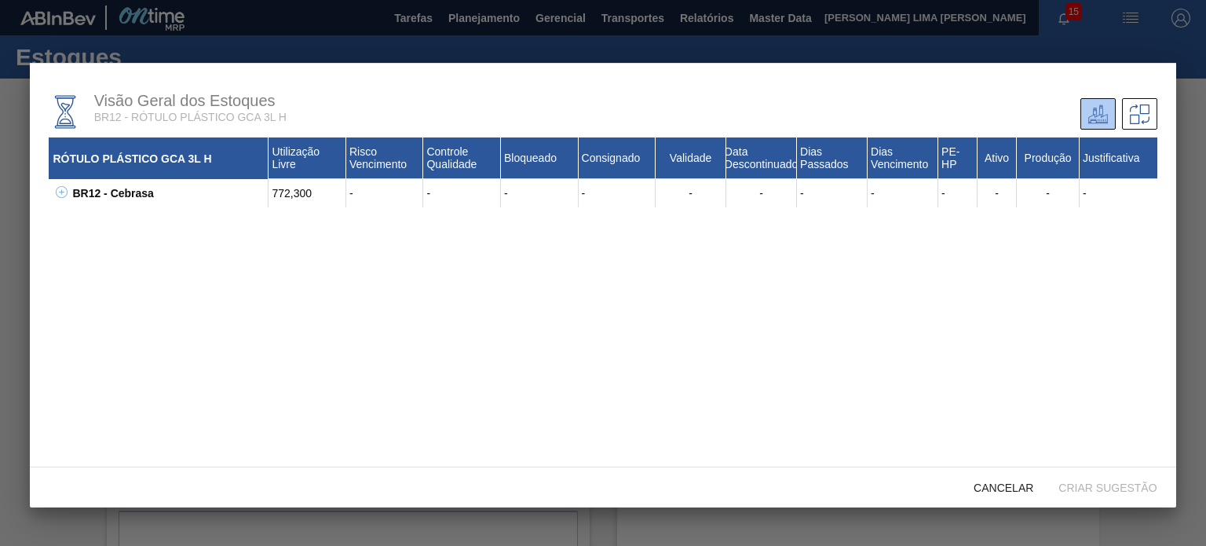
click at [49, 199] on div "BR12 - Cebrasa 772,300 - - - - - - - - - - - - 30002208 - ROT PLAST 3L H GCA NI…" at bounding box center [603, 193] width 1108 height 28
click at [53, 197] on button at bounding box center [59, 193] width 16 height 16
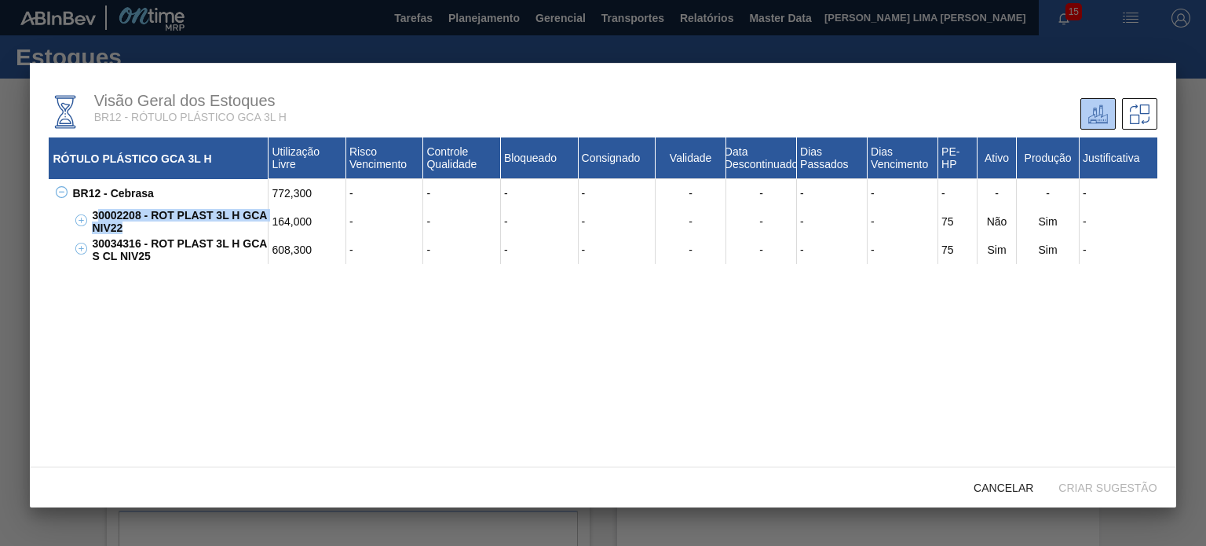
drag, startPoint x: 135, startPoint y: 228, endPoint x: 96, endPoint y: 218, distance: 40.4
click at [96, 218] on div "30002208 - ROT PLAST 3L H GCA NIV22" at bounding box center [178, 221] width 181 height 28
click at [127, 222] on div "30002208 - ROT PLAST 3L H GCA NIV22" at bounding box center [178, 221] width 181 height 28
drag, startPoint x: 132, startPoint y: 235, endPoint x: 93, endPoint y: 214, distance: 43.6
click at [93, 214] on div "30002208 - ROT PLAST 3L H GCA NIV22" at bounding box center [178, 221] width 181 height 28
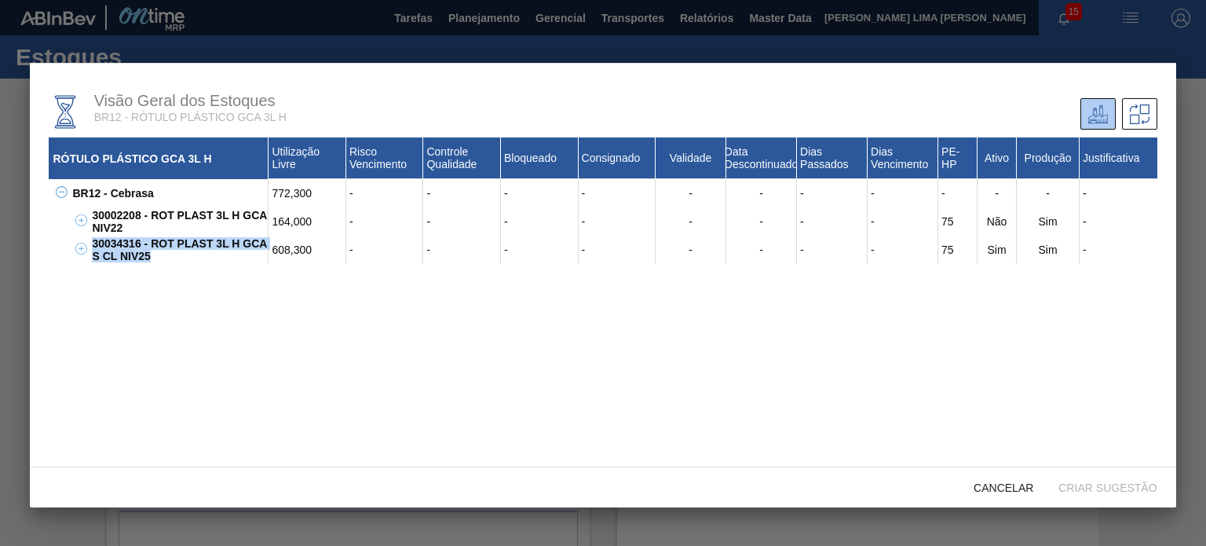
drag, startPoint x: 151, startPoint y: 265, endPoint x: 94, endPoint y: 247, distance: 59.6
click at [94, 247] on div "30034316 - ROT PLAST 3L H GCA S CL NIV25" at bounding box center [178, 250] width 181 height 28
click at [107, 243] on div "30034316 - ROT PLAST 3L H GCA S CL NIV25" at bounding box center [178, 250] width 181 height 28
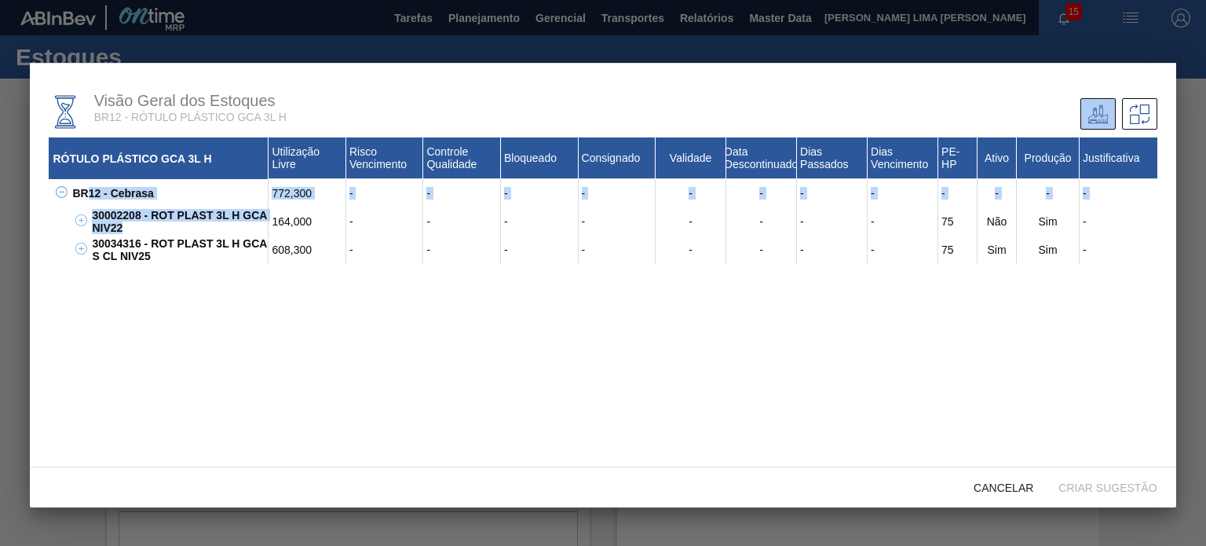
drag, startPoint x: 132, startPoint y: 228, endPoint x: 89, endPoint y: 207, distance: 47.8
click at [89, 207] on div "BR12 - Cebrasa 772,300 - - - - - - - - - - - - 30002208 - ROT PLAST 3L H GCA NI…" at bounding box center [603, 221] width 1108 height 85
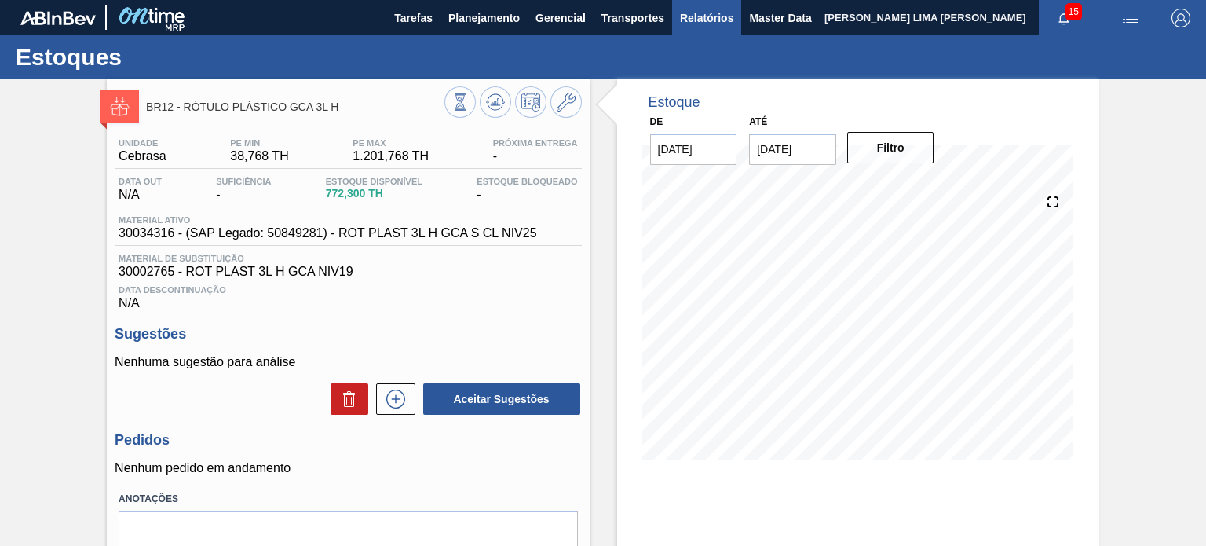
click at [705, 16] on span "Relatórios" at bounding box center [706, 18] width 53 height 19
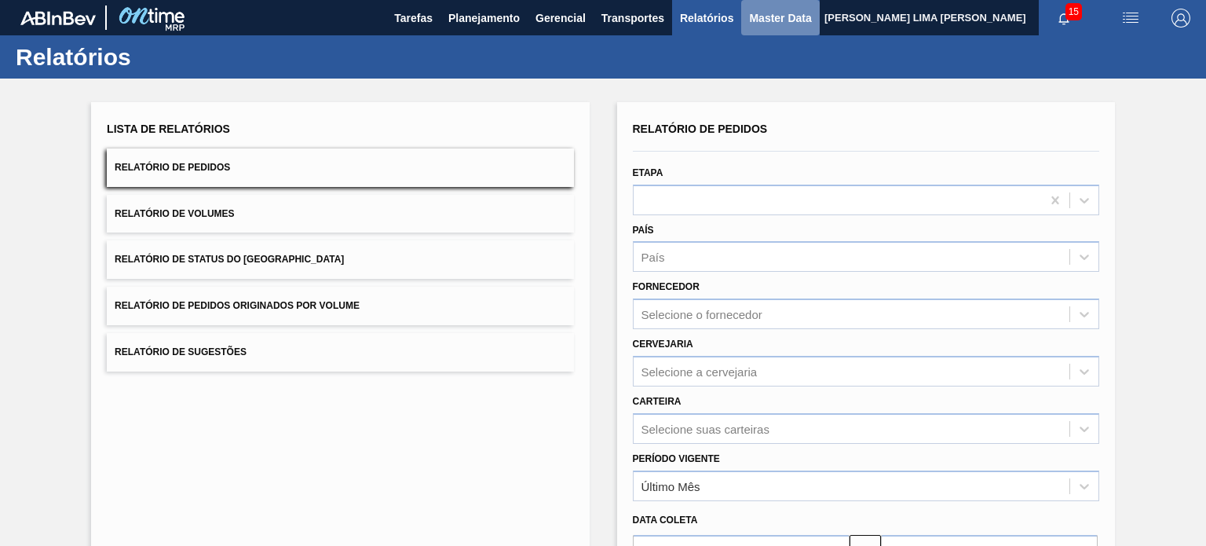
click at [775, 20] on span "Master Data" at bounding box center [780, 18] width 62 height 19
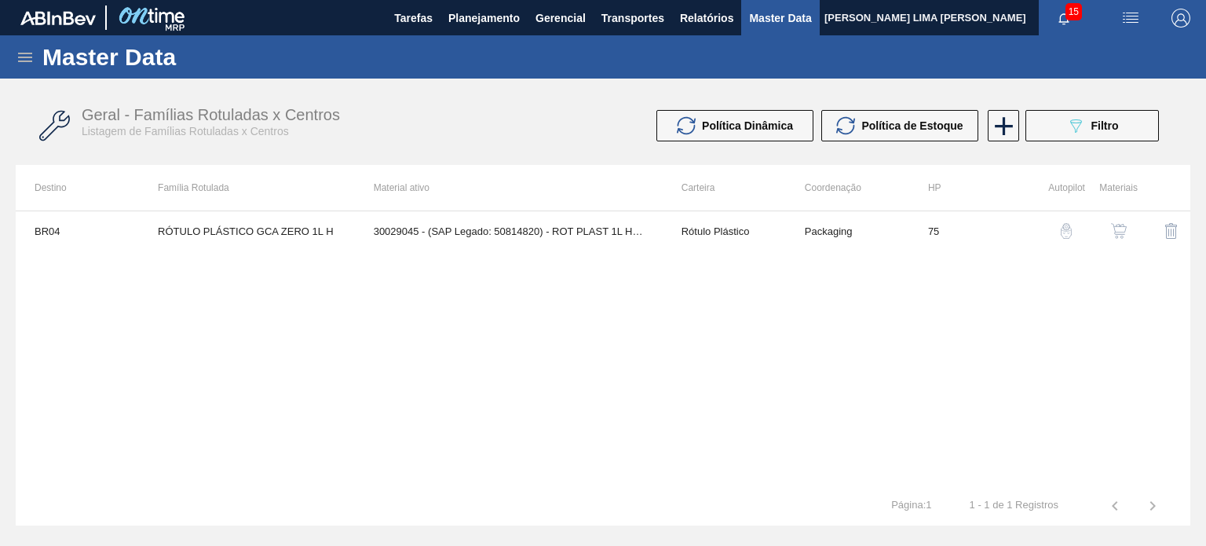
click at [6, 47] on div "Master Data" at bounding box center [603, 56] width 1206 height 43
click at [19, 57] on icon at bounding box center [25, 57] width 14 height 9
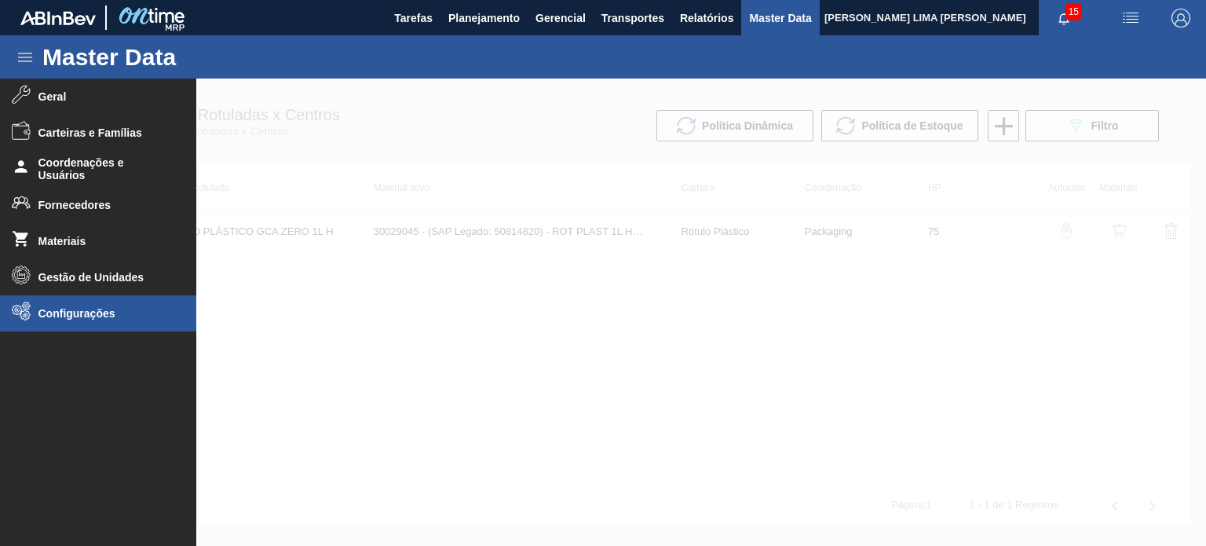
click at [68, 313] on span "Configurações" at bounding box center [103, 313] width 130 height 13
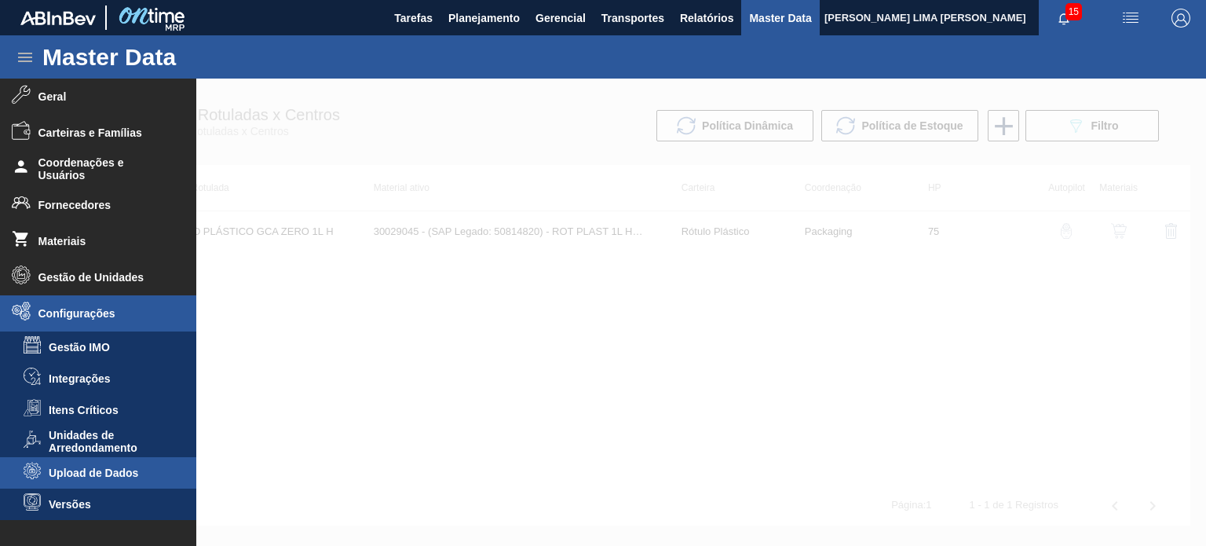
click at [89, 481] on li "Upload de Dados" at bounding box center [98, 472] width 196 height 31
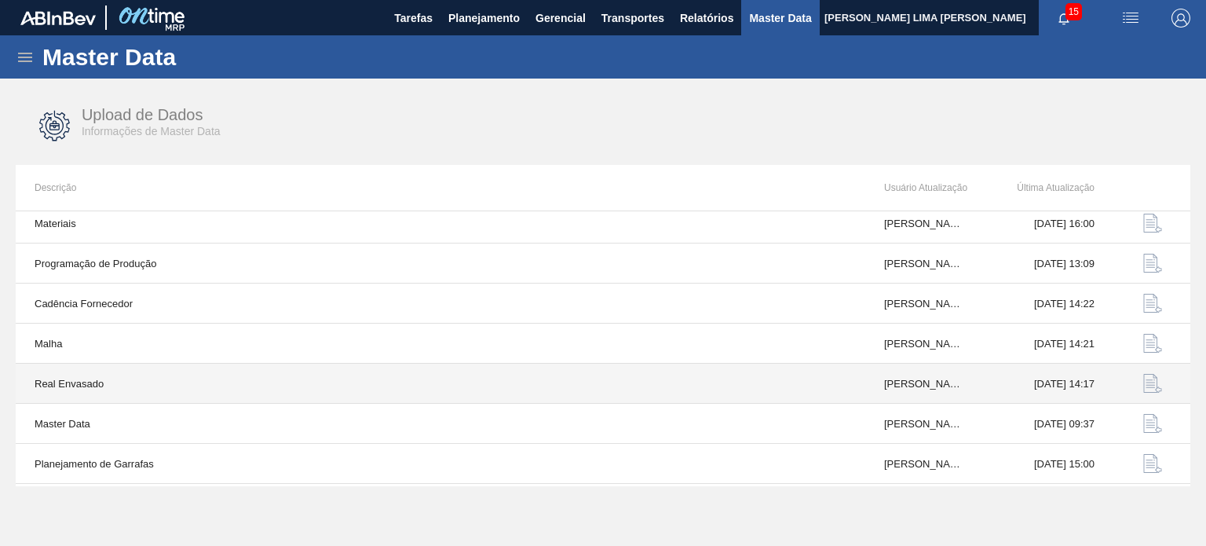
scroll to position [163, 0]
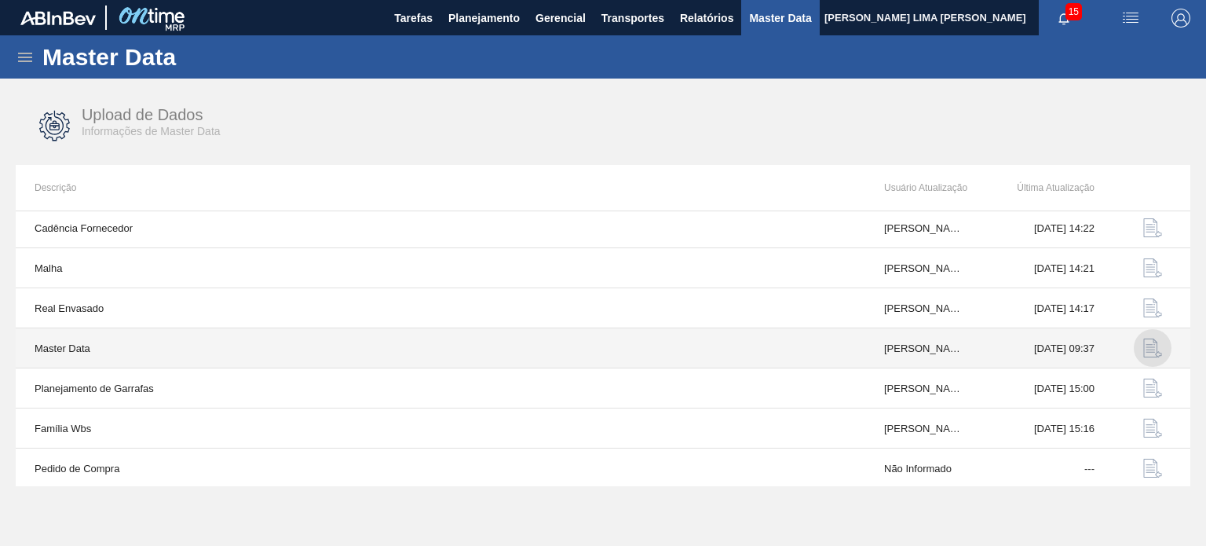
click at [1147, 346] on img "button" at bounding box center [1153, 348] width 19 height 19
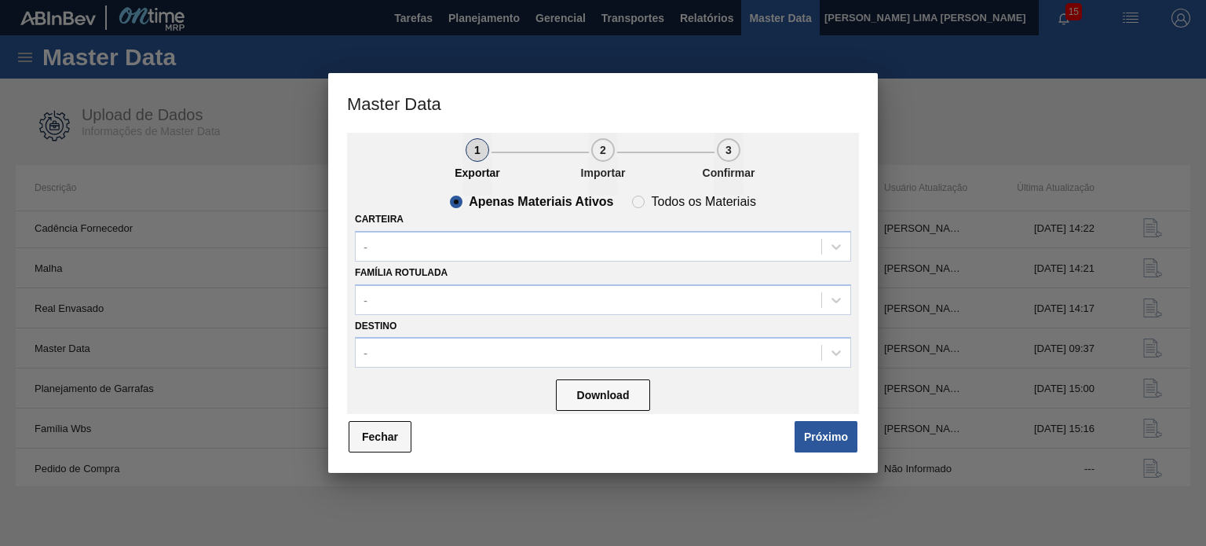
click at [377, 442] on button "Fechar" at bounding box center [380, 436] width 63 height 31
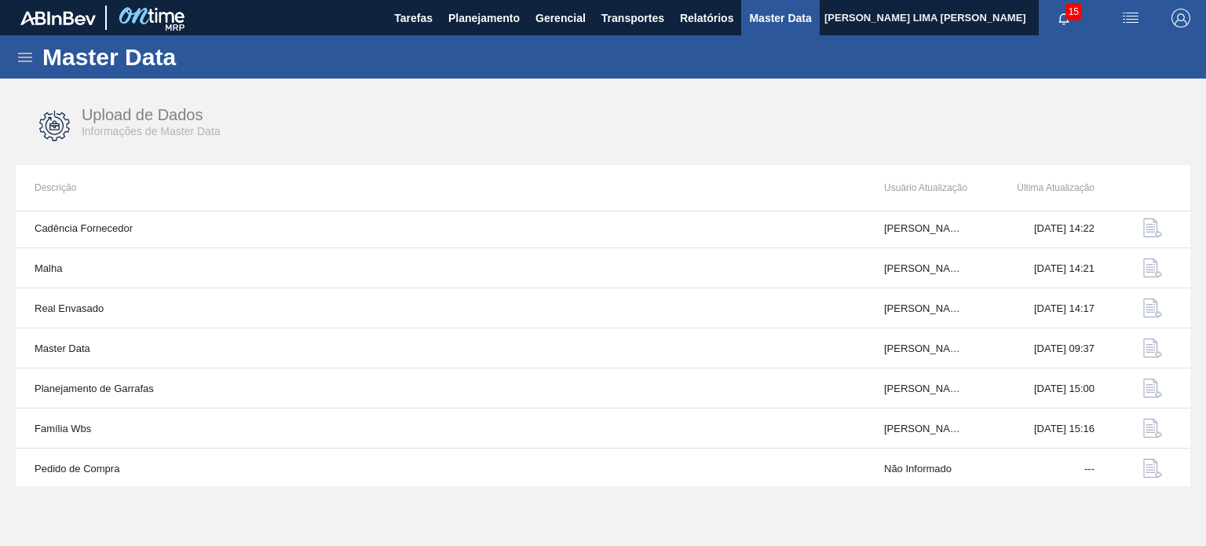
click at [807, 127] on div "Upload de Dados Informações de Master Data" at bounding box center [603, 126] width 1175 height 59
click at [705, 15] on span "Relatórios" at bounding box center [706, 18] width 53 height 19
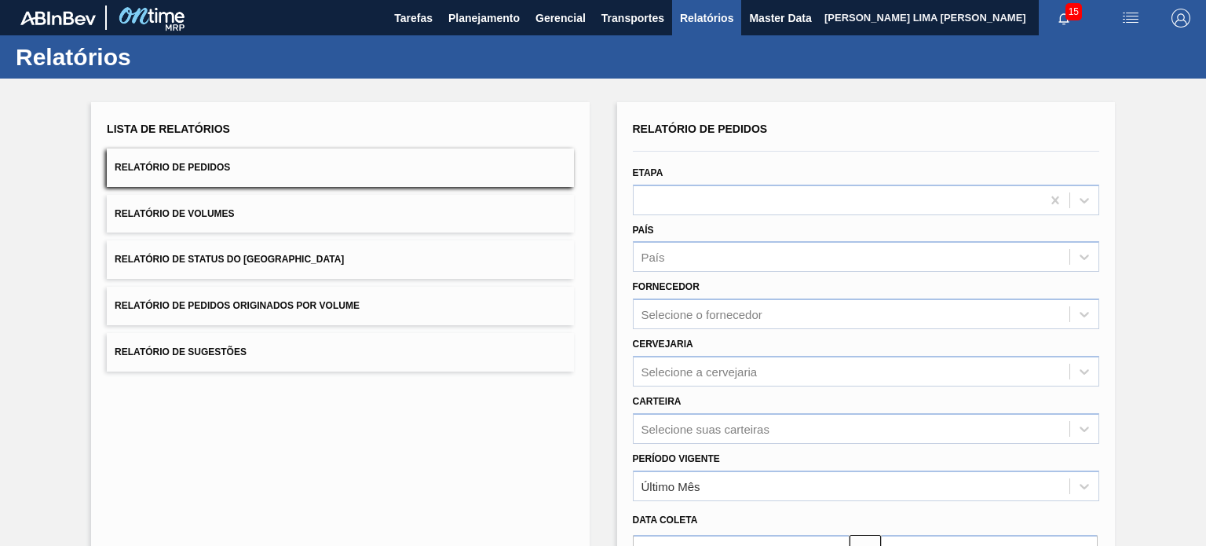
click at [393, 258] on button "Relatório de Status do Estoque" at bounding box center [340, 259] width 467 height 38
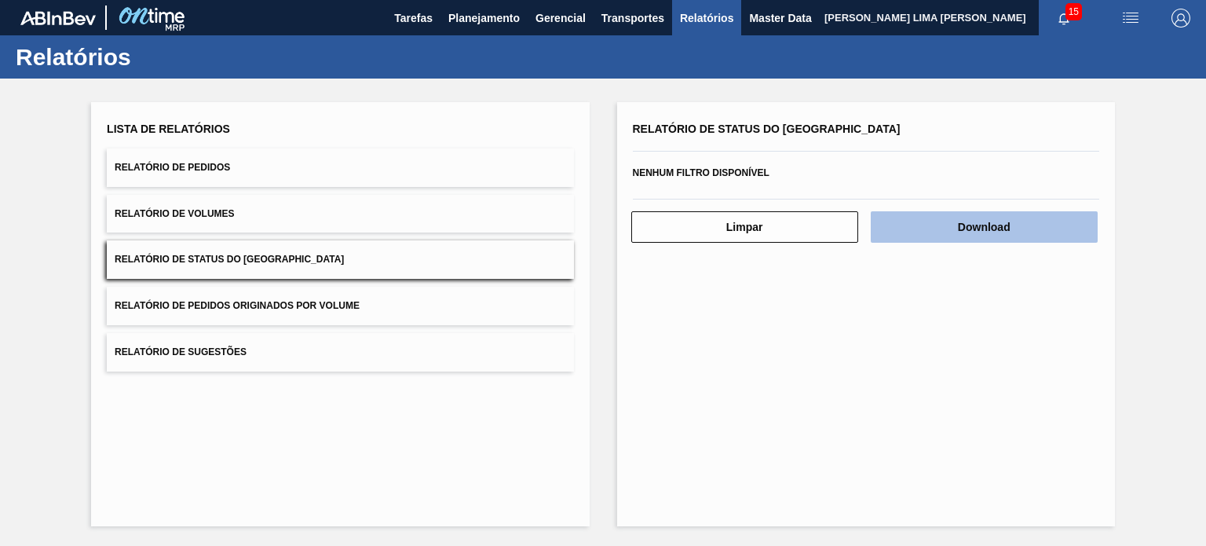
click at [1001, 237] on button "Download" at bounding box center [984, 226] width 227 height 31
